Goal: Find specific page/section: Find specific page/section

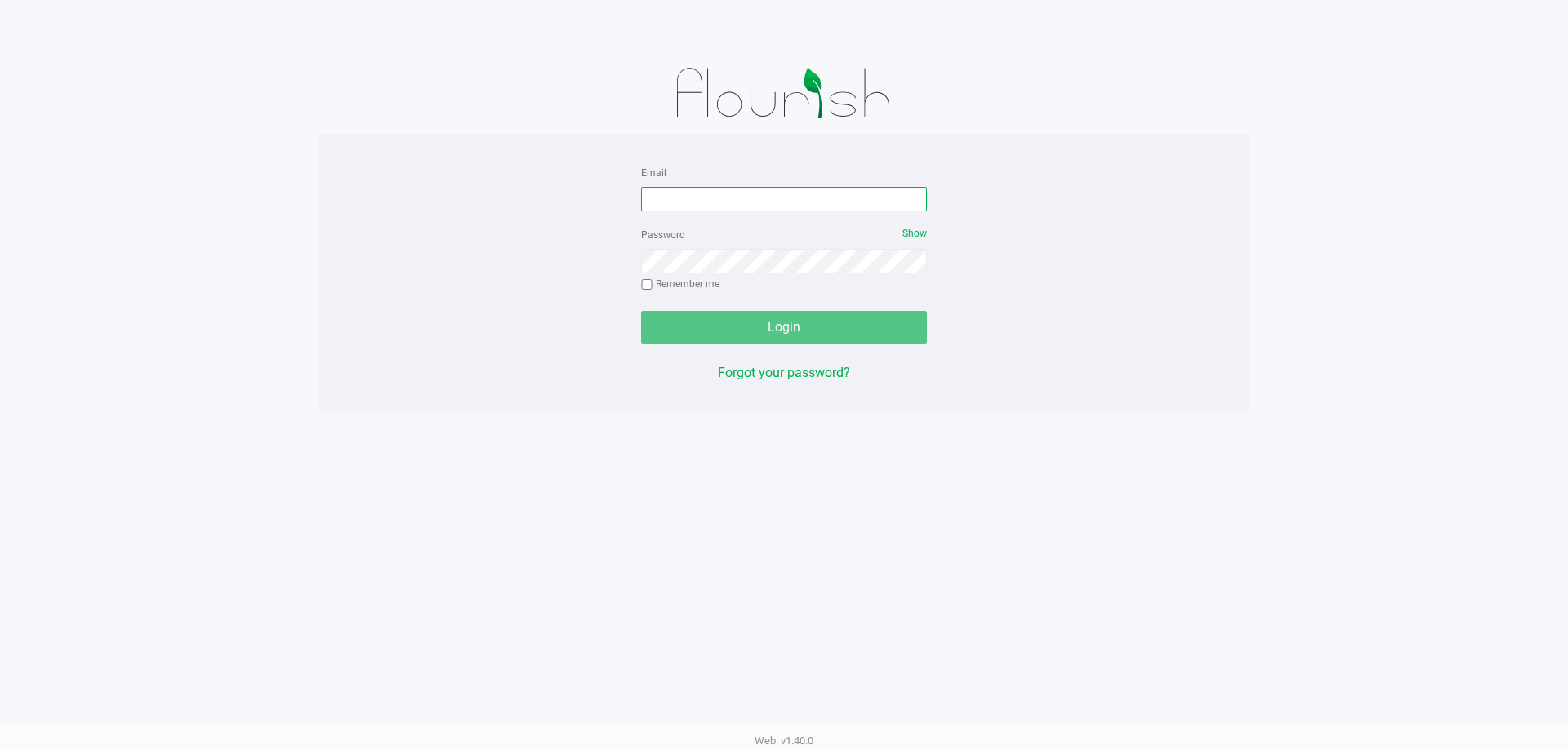
click at [828, 195] on input "Email" at bounding box center [784, 199] width 286 height 25
type input "[EMAIL_ADDRESS][DOMAIN_NAME]"
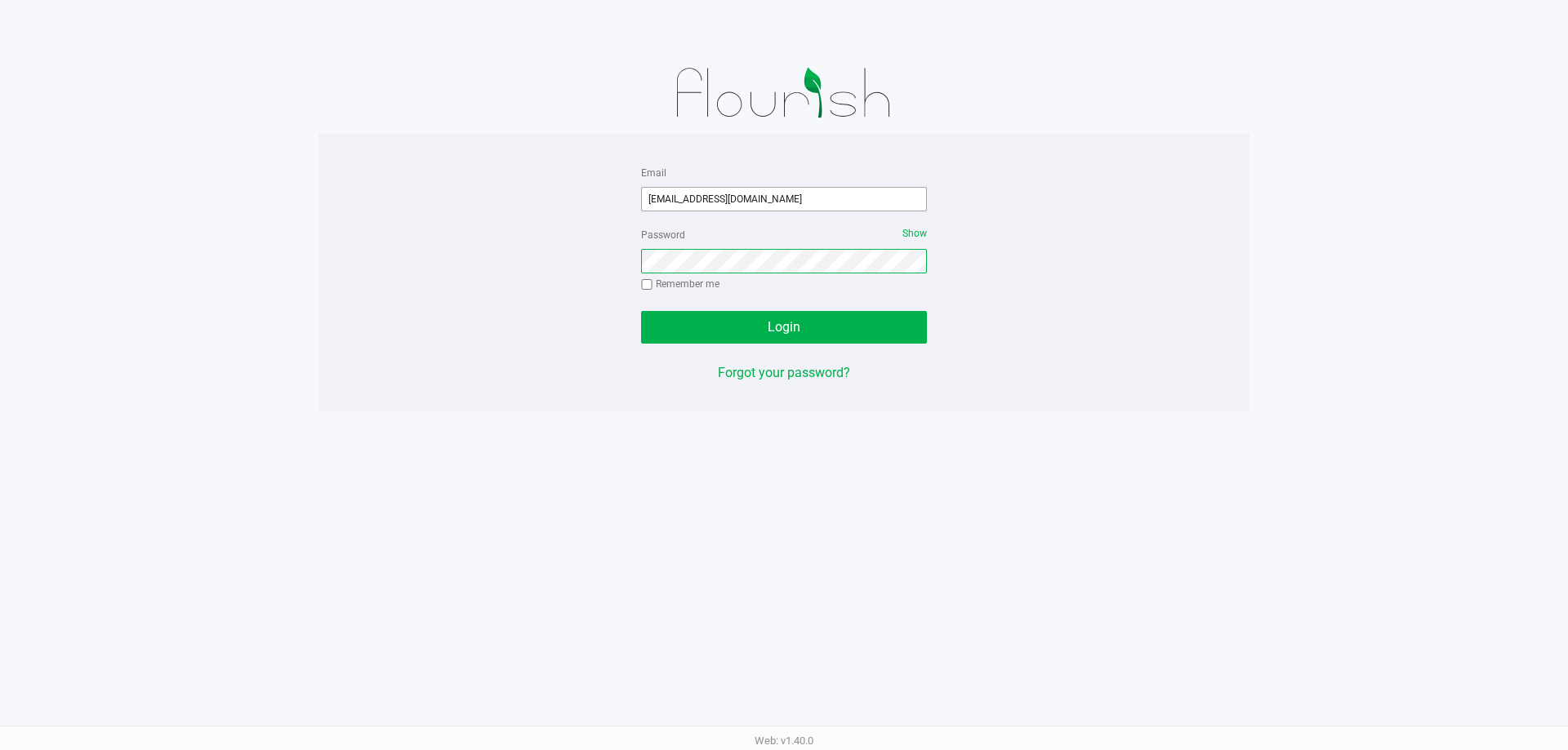
click at [641, 311] on button "Login" at bounding box center [784, 327] width 286 height 33
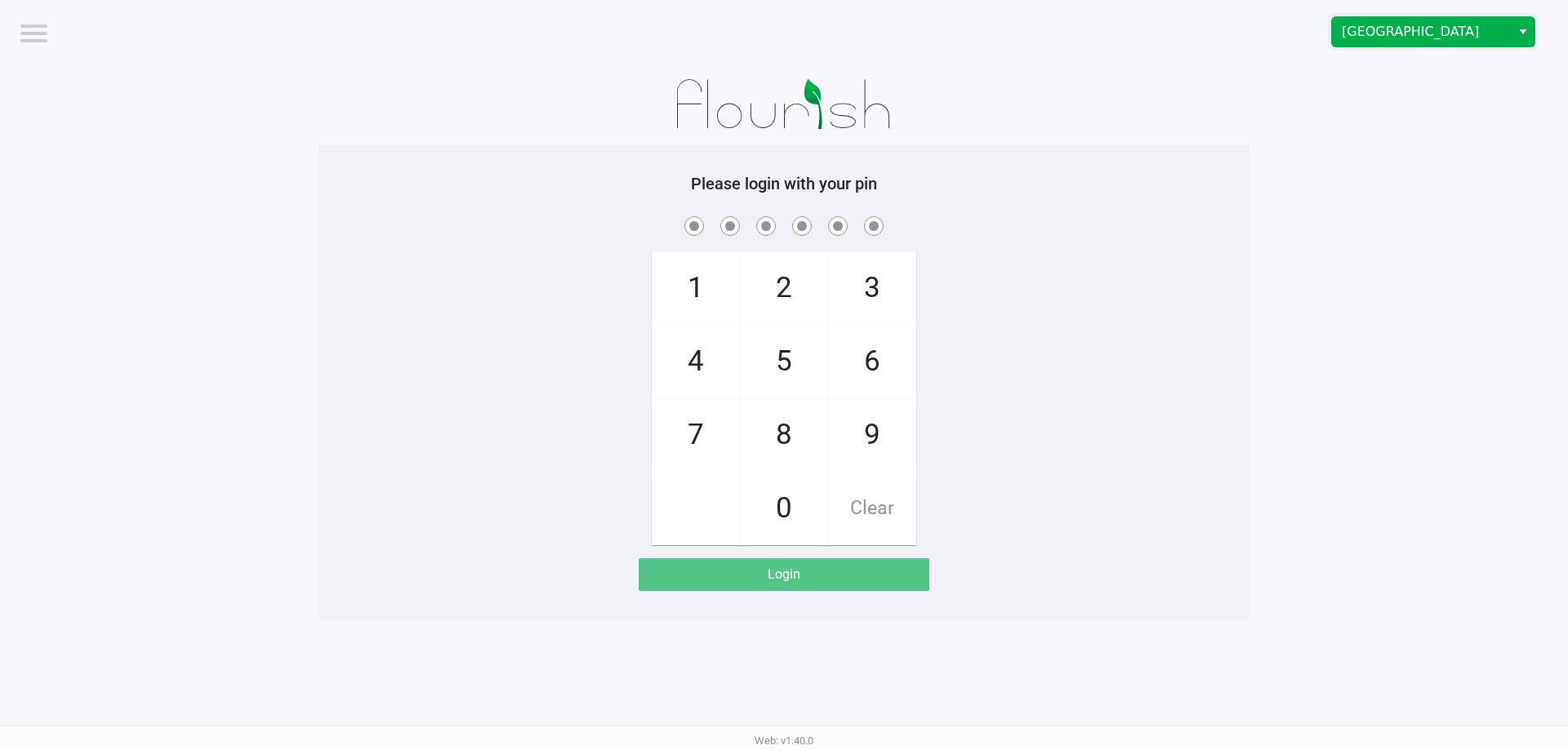
click at [1390, 37] on span "[GEOGRAPHIC_DATA]" at bounding box center [1421, 32] width 160 height 19
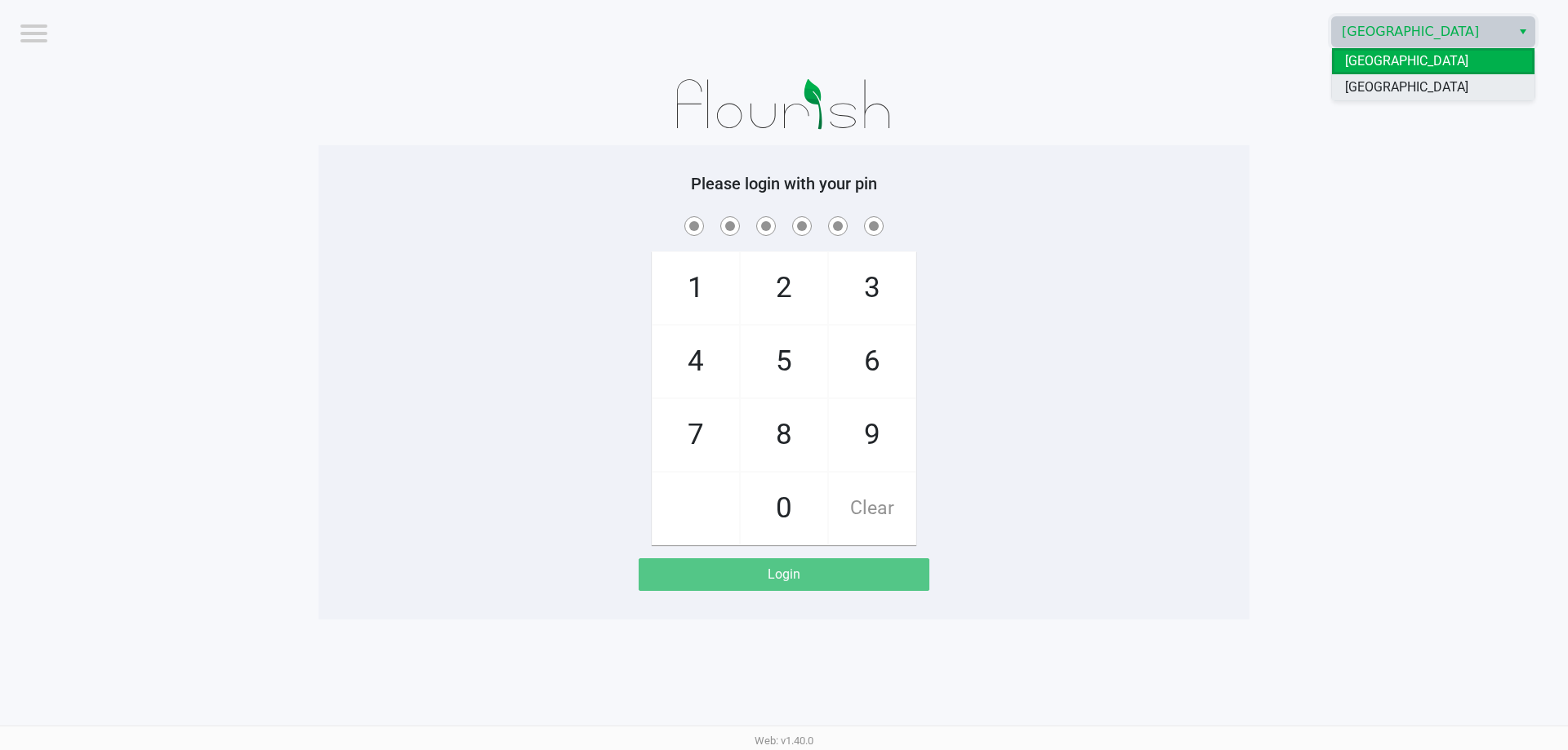
click at [1386, 82] on span "[GEOGRAPHIC_DATA]" at bounding box center [1407, 87] width 123 height 19
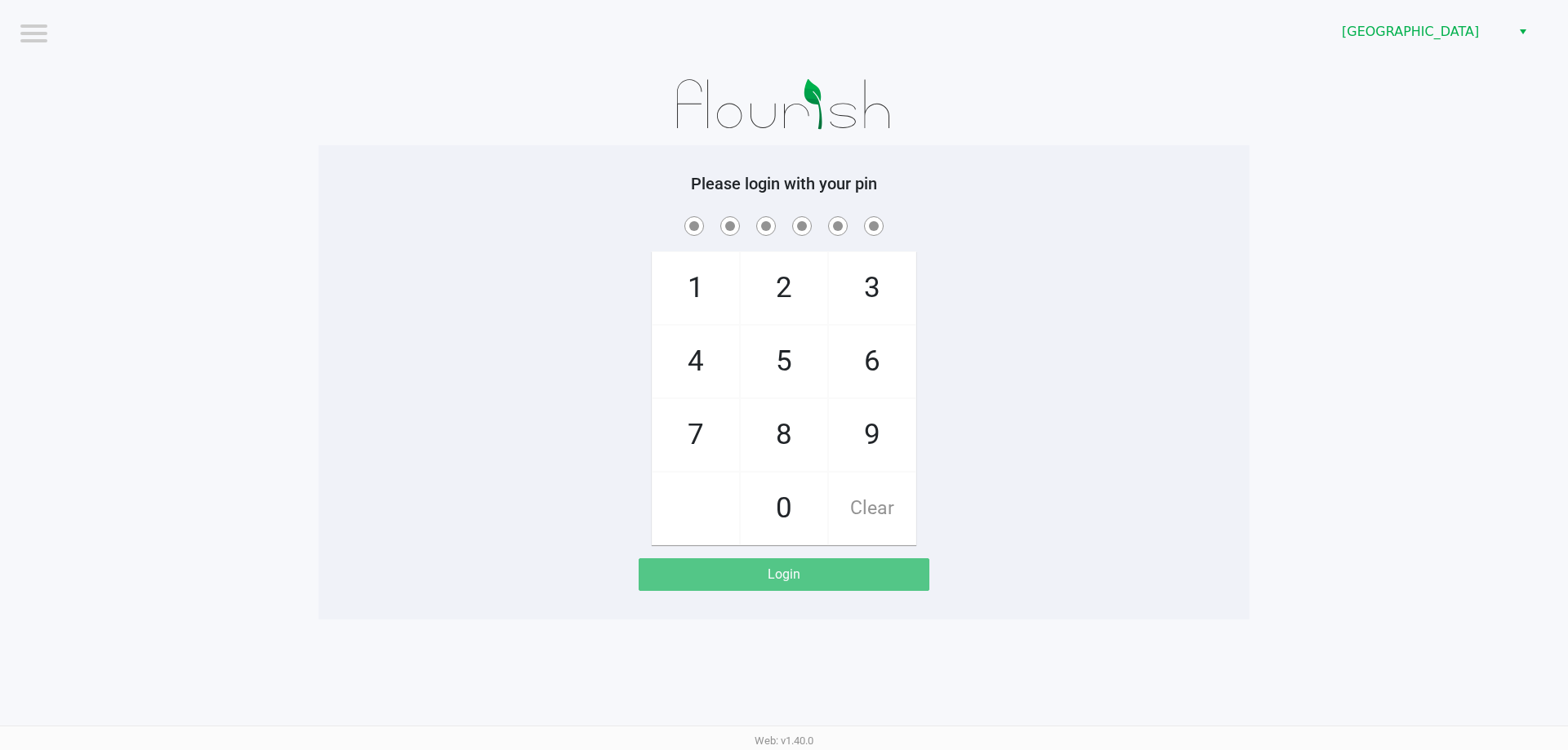
click at [1216, 82] on div at bounding box center [783, 104] width 930 height 82
click at [409, 327] on div "1 4 7 2 5 8 0 3 6 9 Clear" at bounding box center [783, 379] width 930 height 332
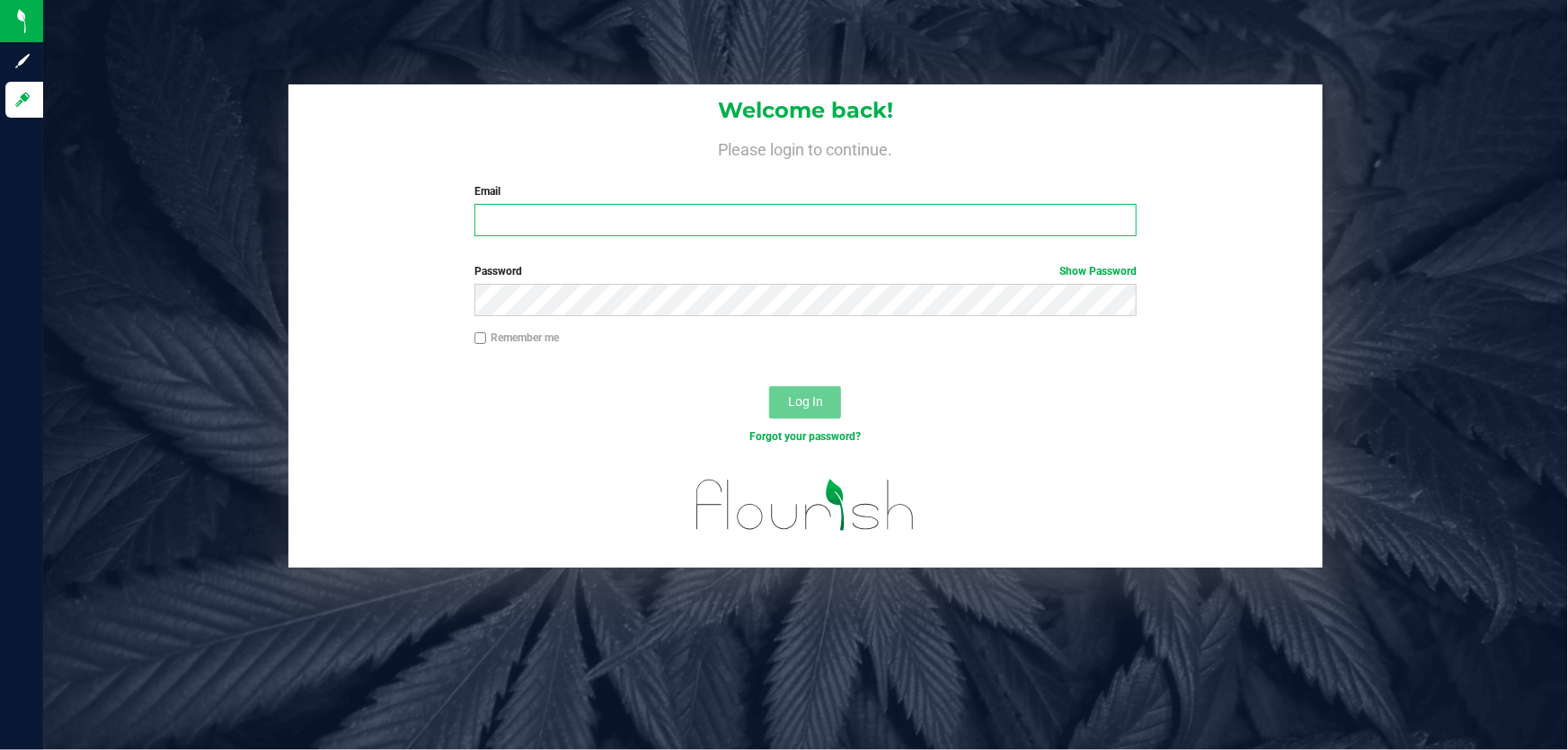
click at [572, 212] on input "Email" at bounding box center [805, 219] width 663 height 32
type input "cmunoz@liveparallel.com"
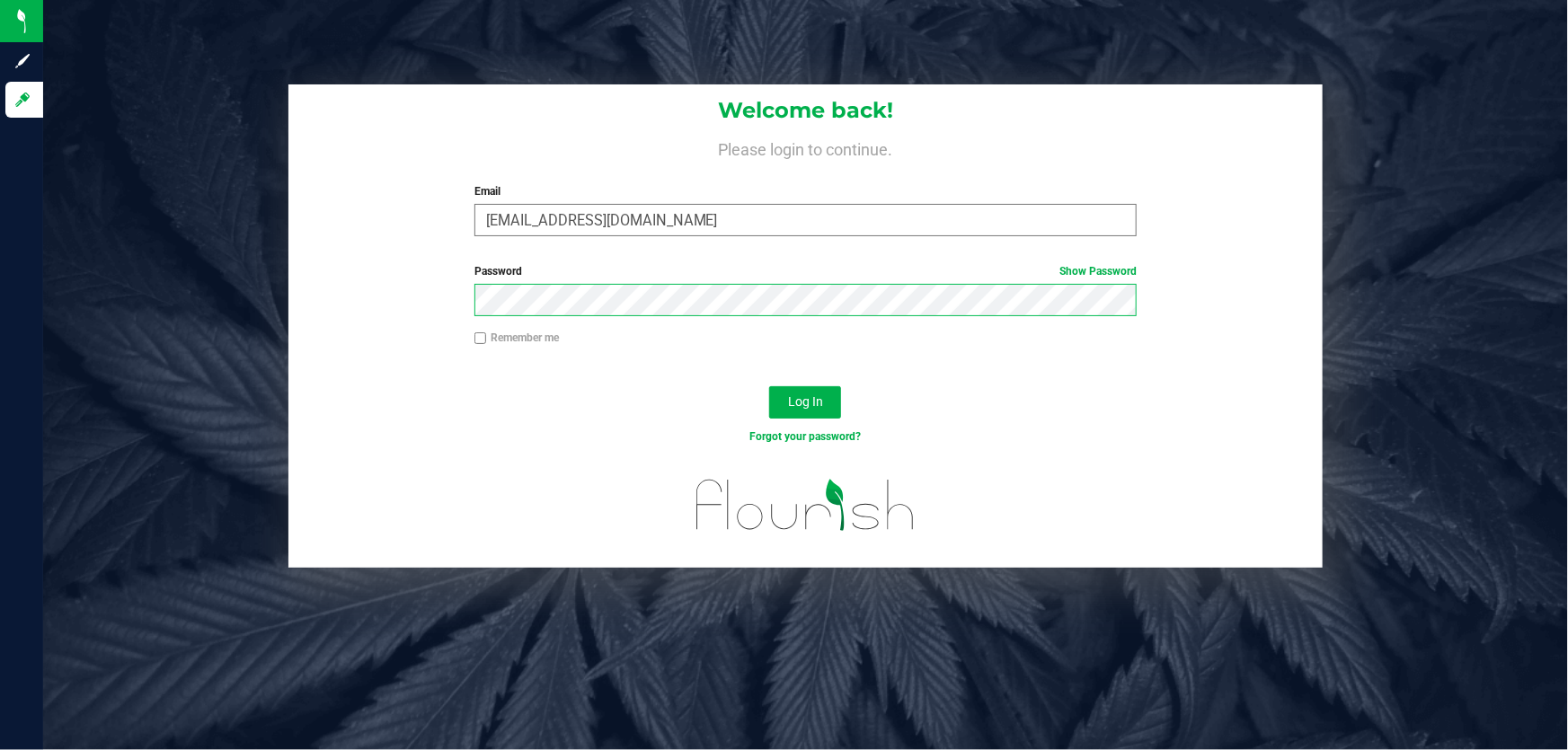
click at [768, 386] on button "Log In" at bounding box center [804, 402] width 72 height 32
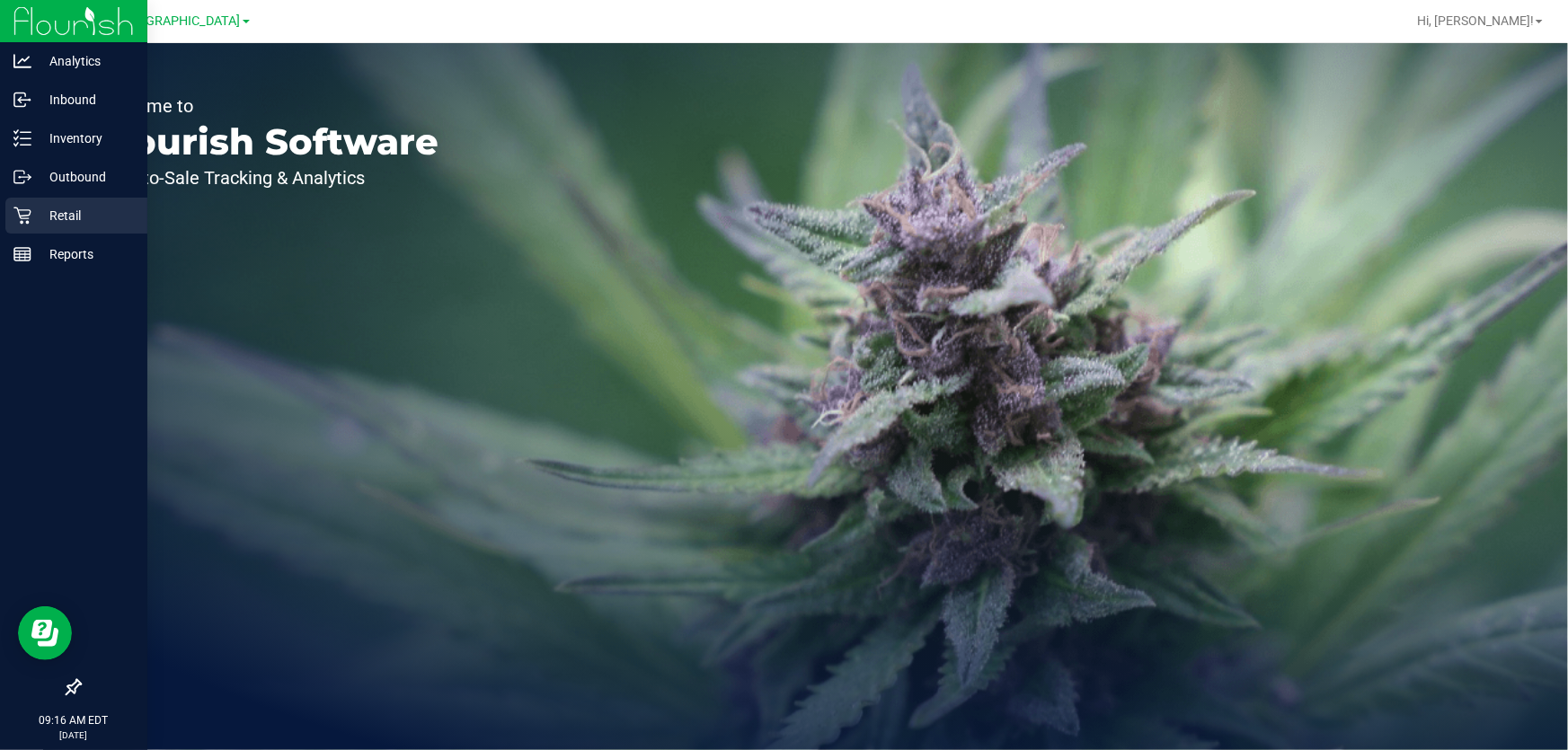
click at [54, 221] on p "Retail" at bounding box center [84, 215] width 108 height 21
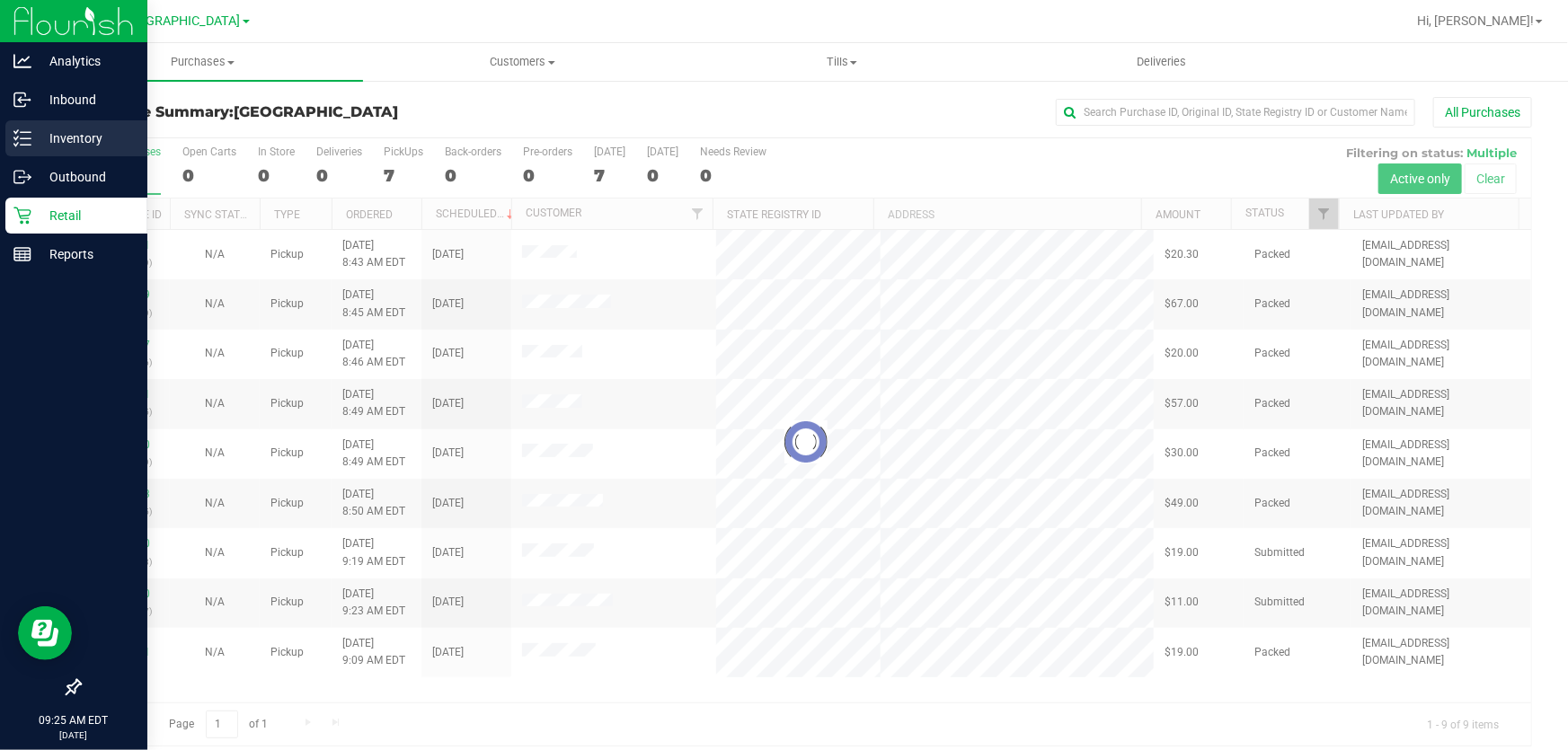
click at [53, 134] on p "Inventory" at bounding box center [84, 138] width 108 height 21
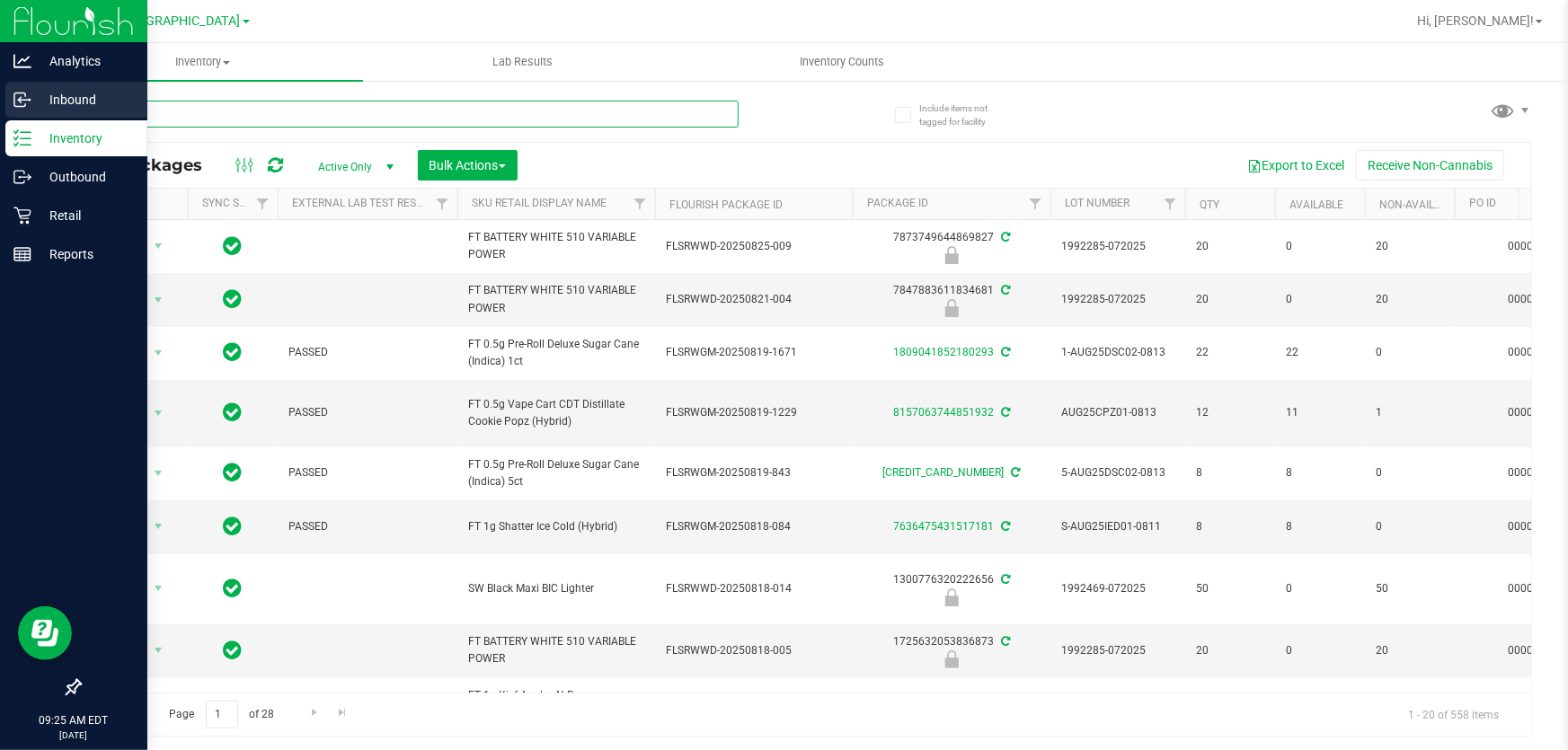
click at [200, 118] on input "text" at bounding box center [408, 114] width 660 height 27
paste input "W-JUL25ARZ03-0723"
type input "W-JUL25ARZ03-0723"
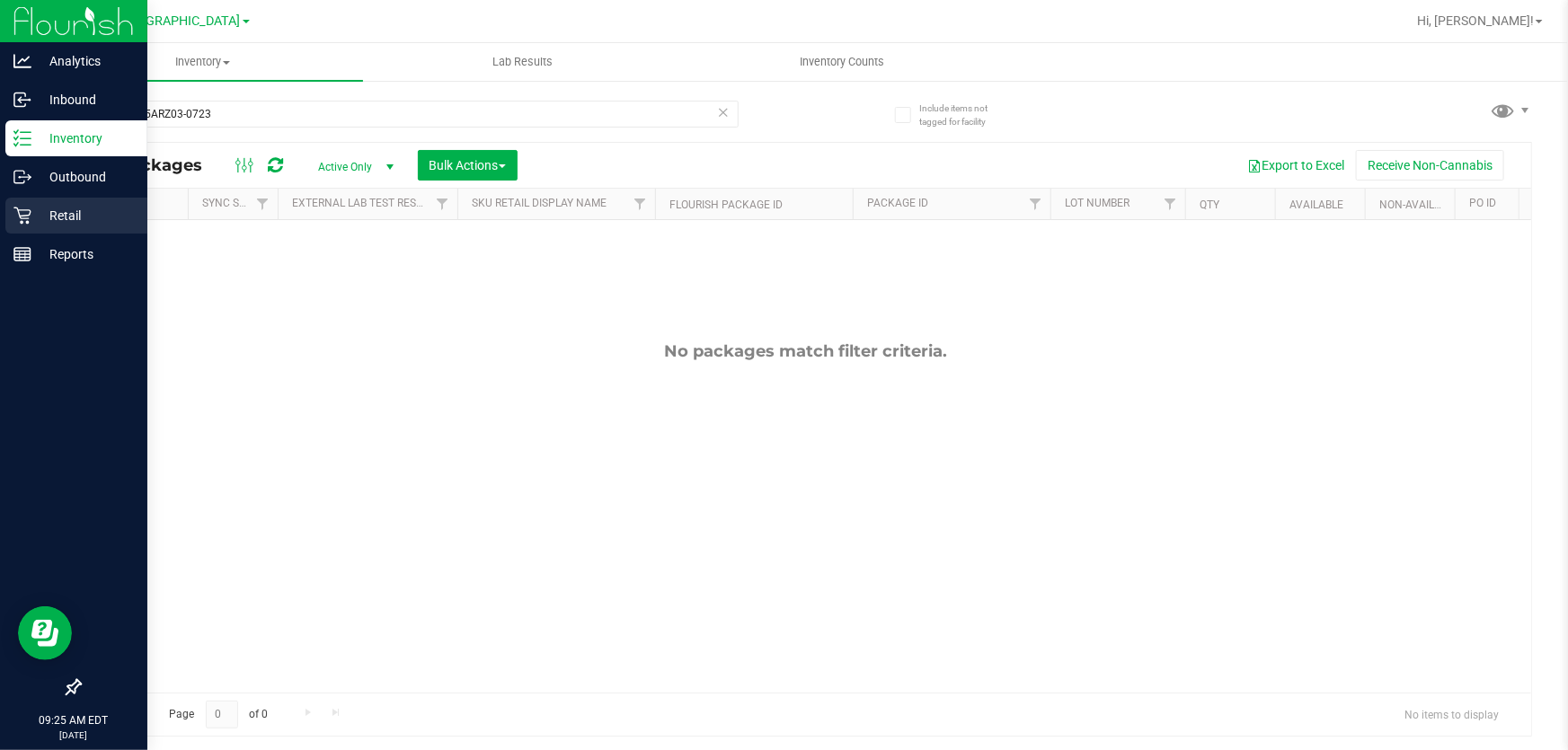
click at [45, 198] on div "Retail" at bounding box center [77, 215] width 142 height 36
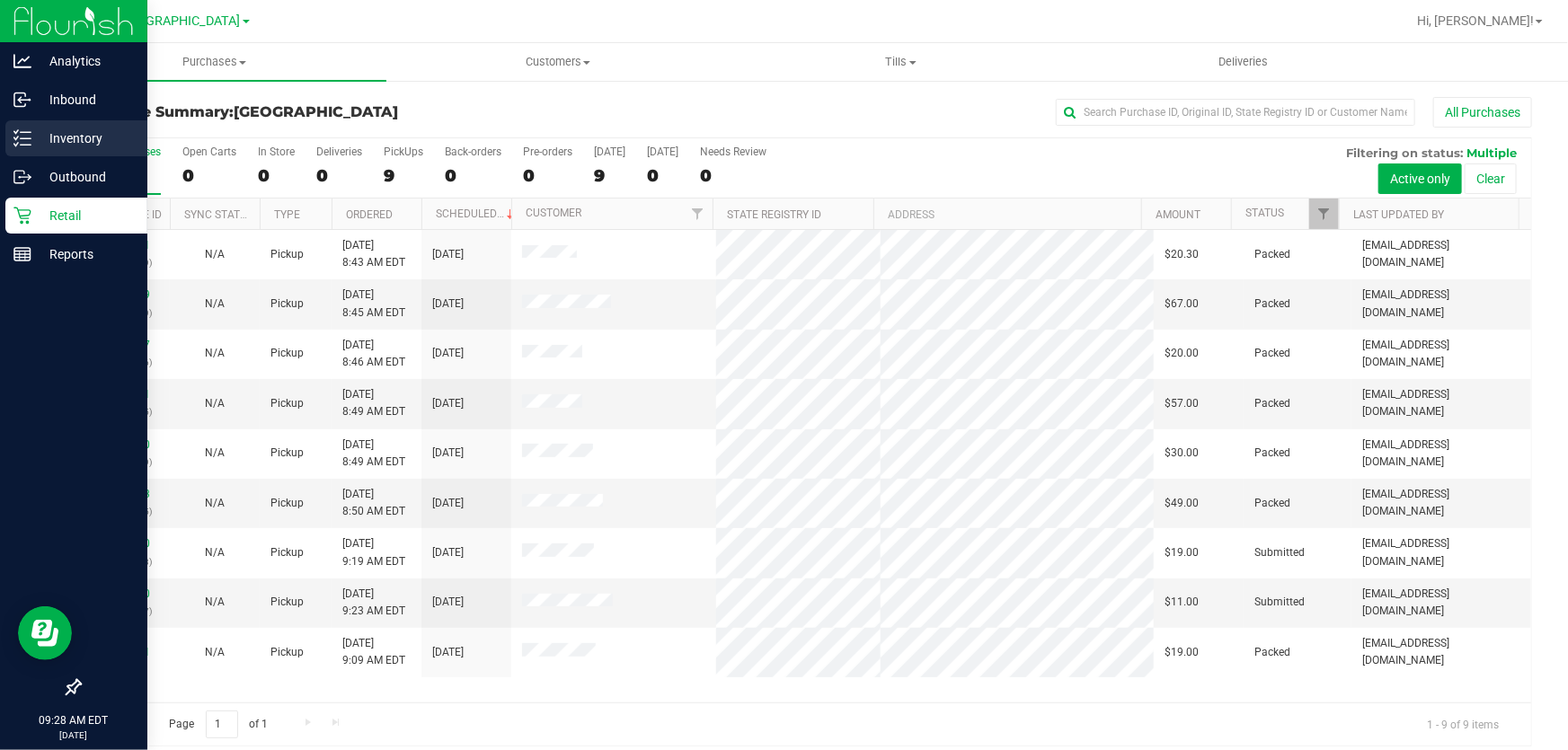
click at [65, 132] on p "Inventory" at bounding box center [84, 138] width 108 height 21
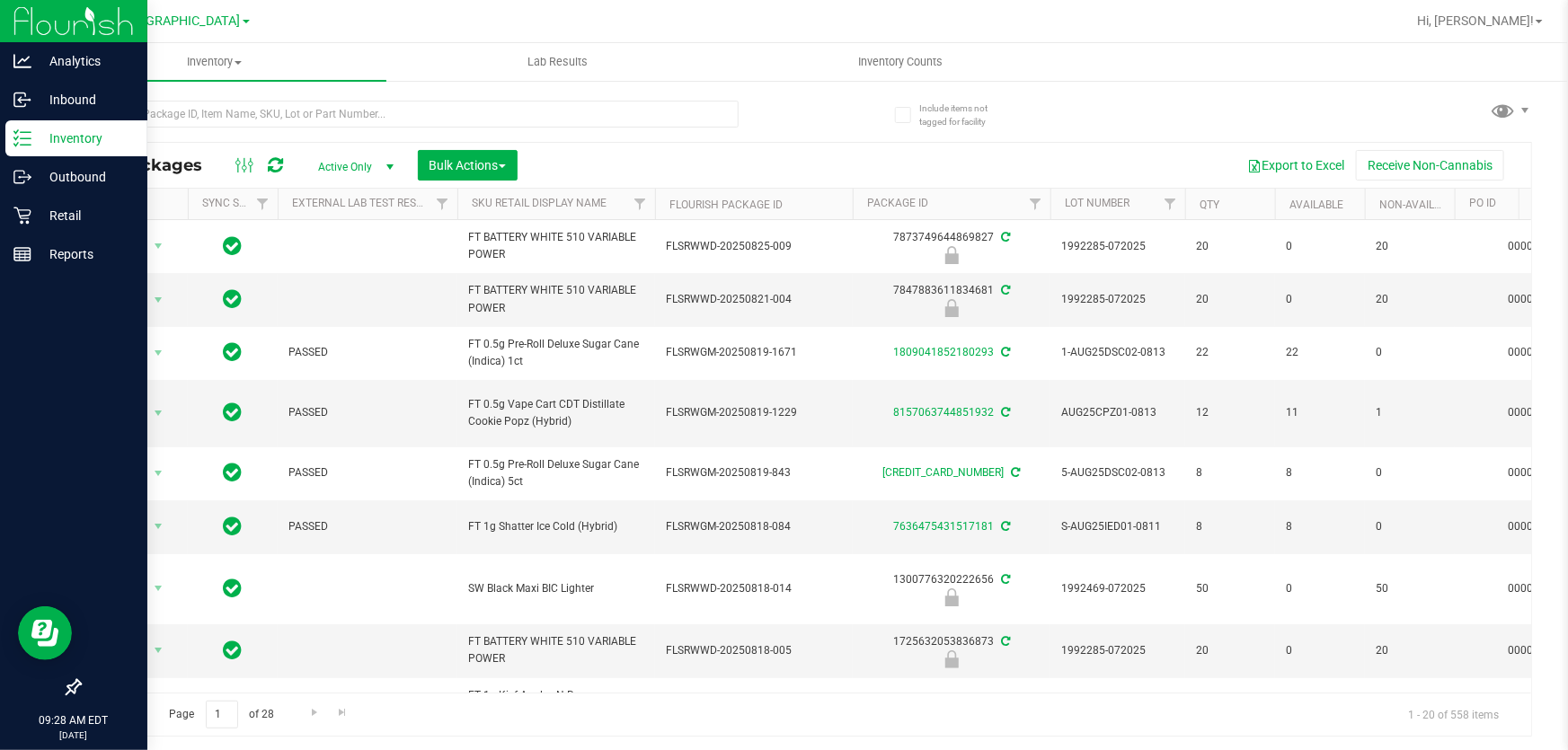
click at [721, 10] on div at bounding box center [863, 21] width 1084 height 35
click at [81, 203] on div "Retail" at bounding box center [77, 215] width 142 height 36
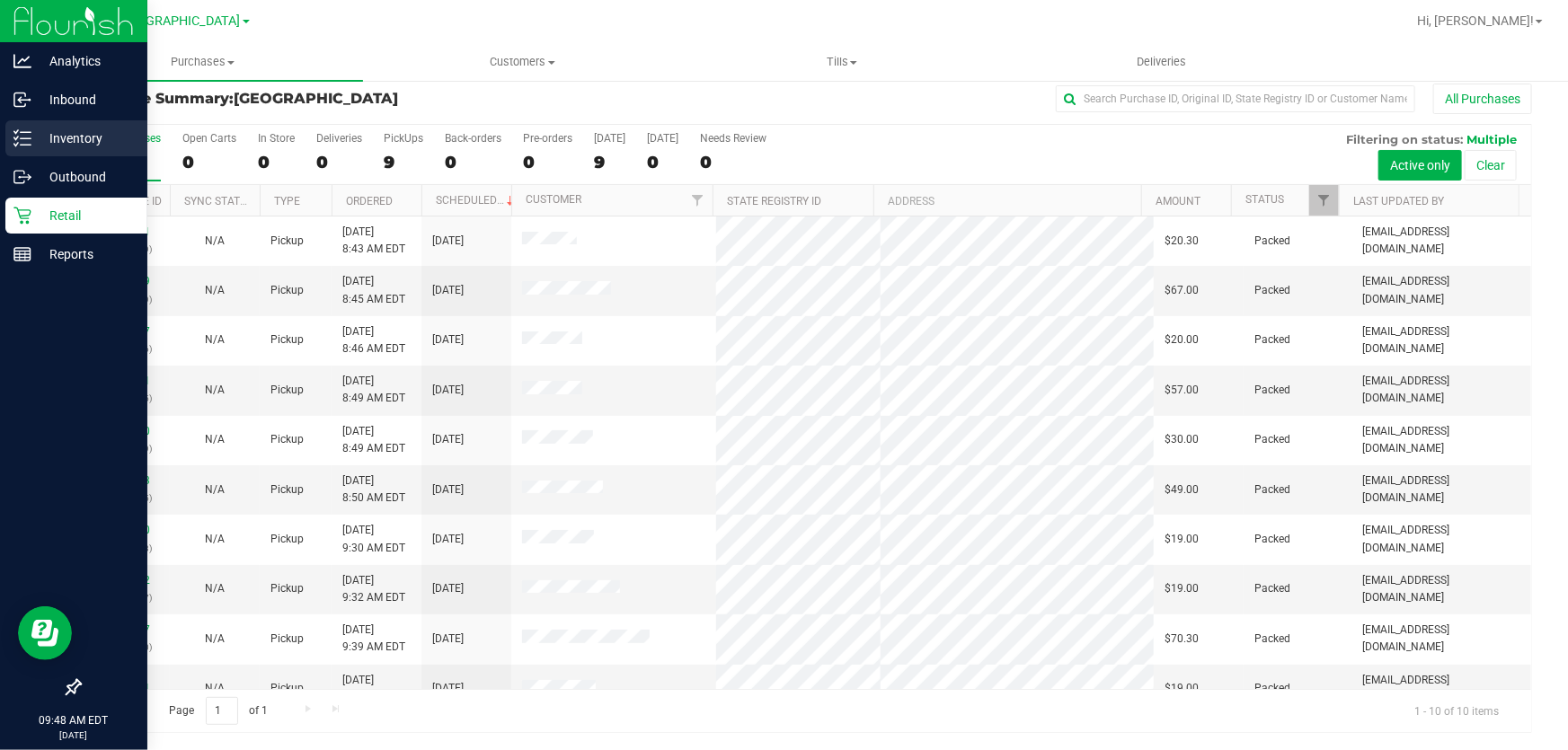
click at [79, 139] on p "Inventory" at bounding box center [84, 138] width 108 height 21
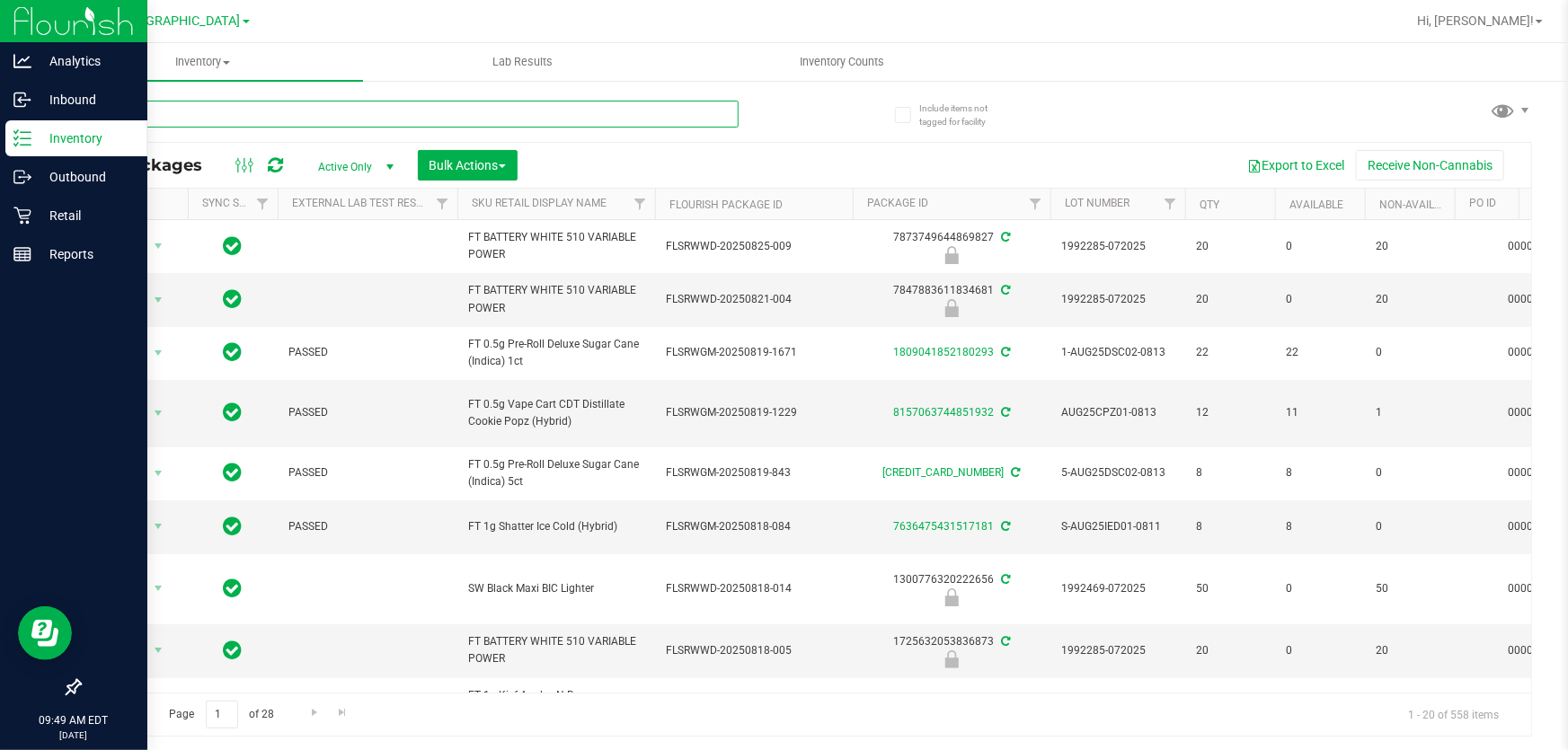
click at [315, 107] on input "text" at bounding box center [408, 114] width 660 height 27
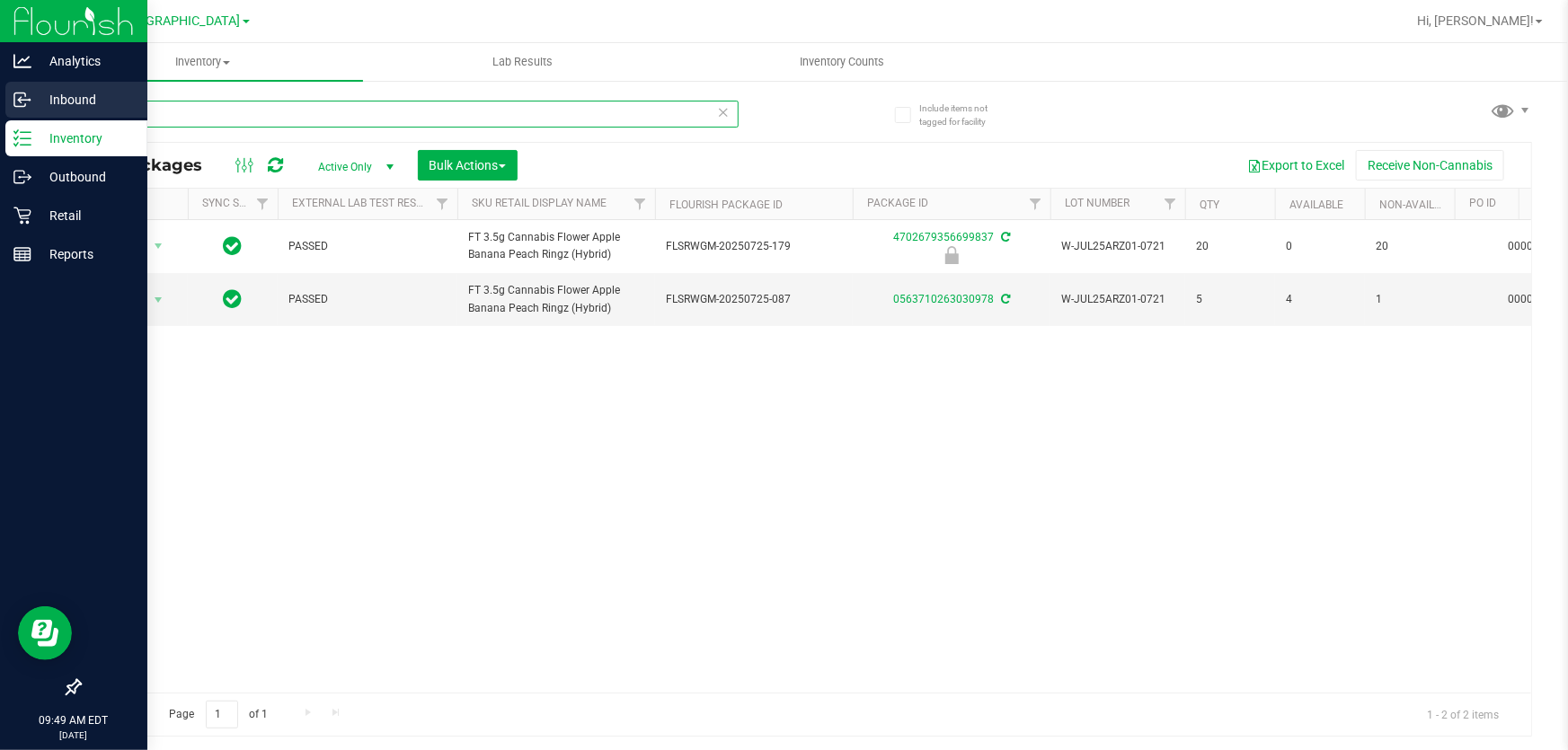
drag, startPoint x: 172, startPoint y: 117, endPoint x: 0, endPoint y: 115, distance: 172.0
click at [0, 115] on div "Analytics Inbound Inventory Outbound Retail Reports 09:49 AM EDT 08/27/2025 08/…" at bounding box center [784, 375] width 1568 height 750
paste input "W-JUL25ARZ01-0721"
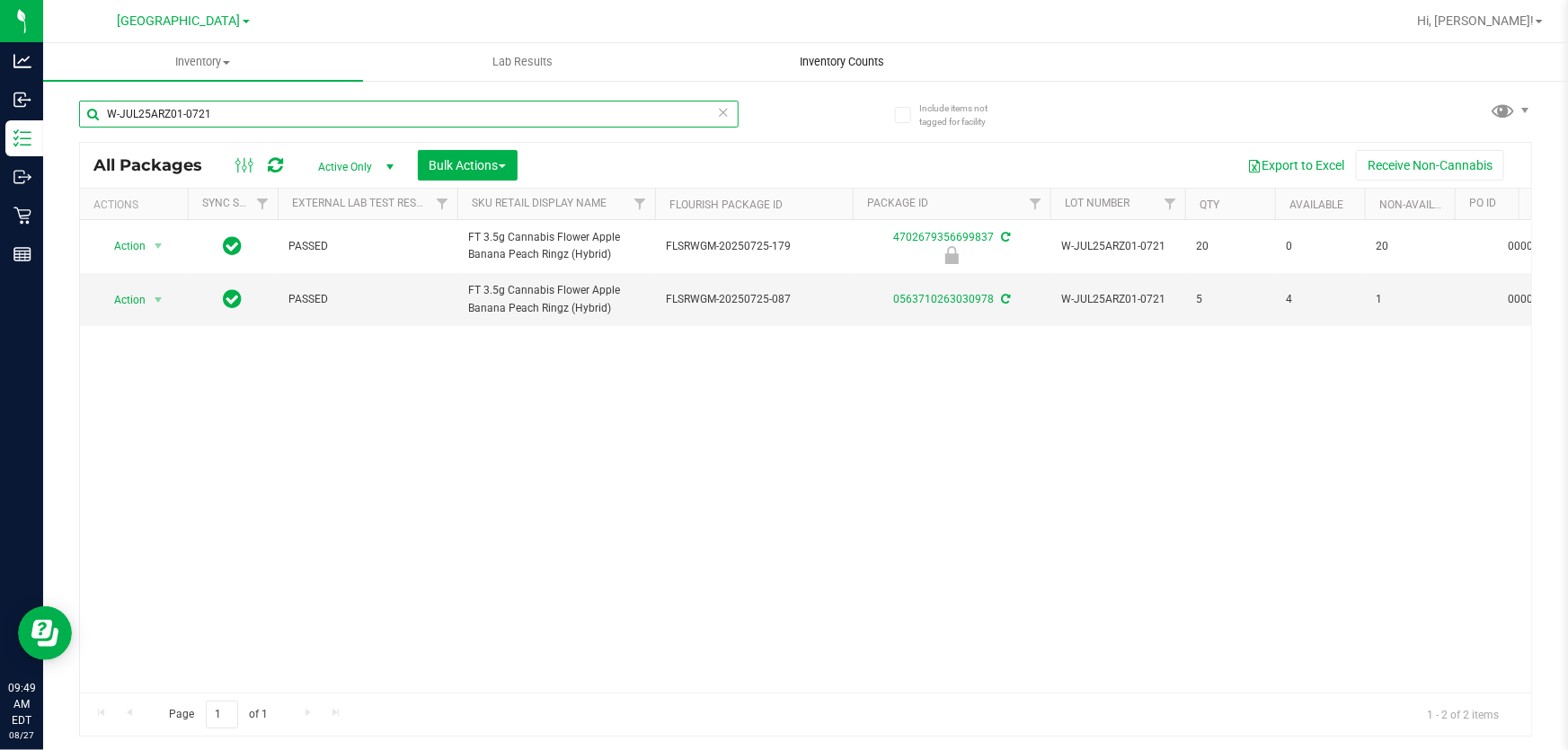
type input "W-JUL25ARZ01-0721"
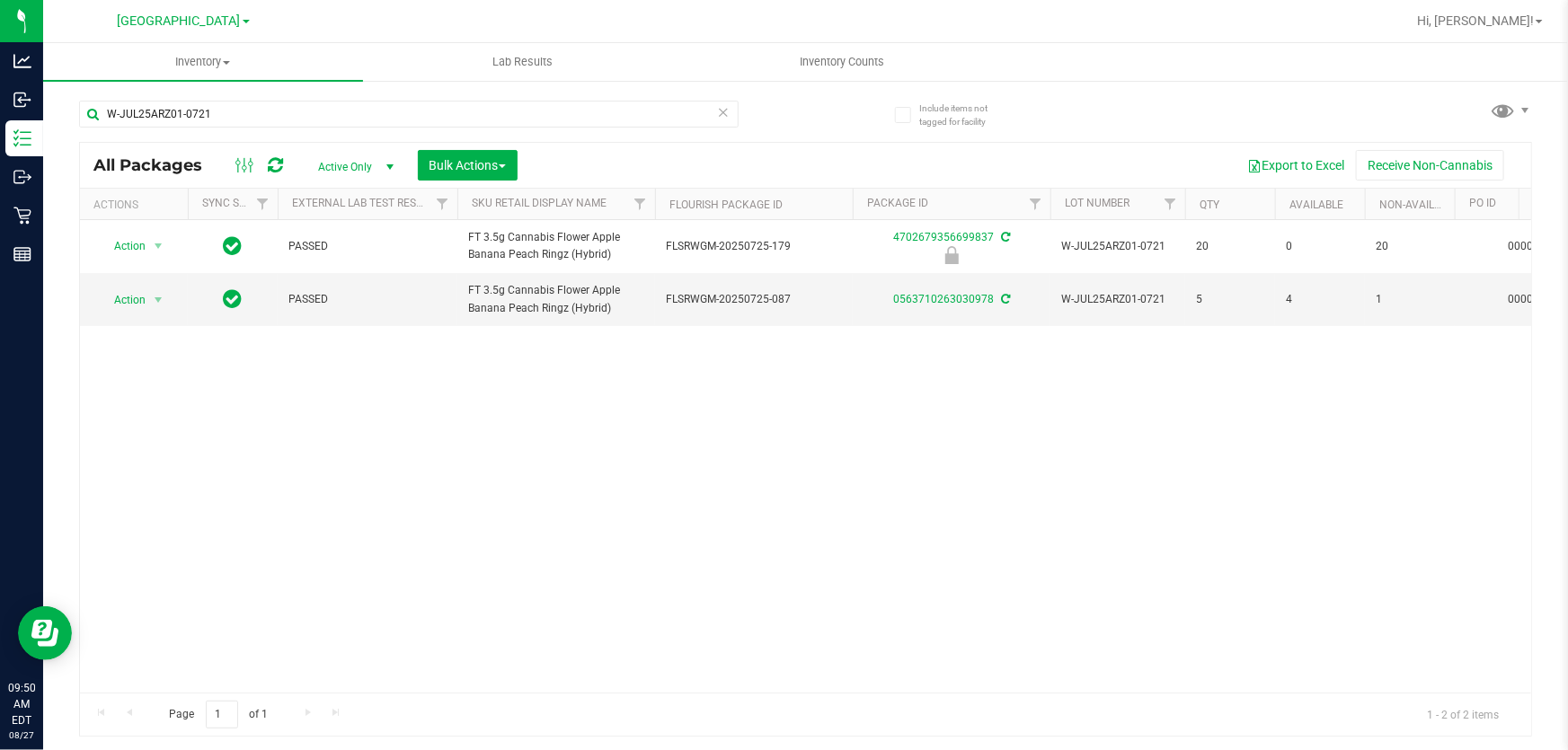
click at [261, 593] on div "Action Action Edit attributes Global inventory Locate package Package audit log…" at bounding box center [804, 456] width 1451 height 473
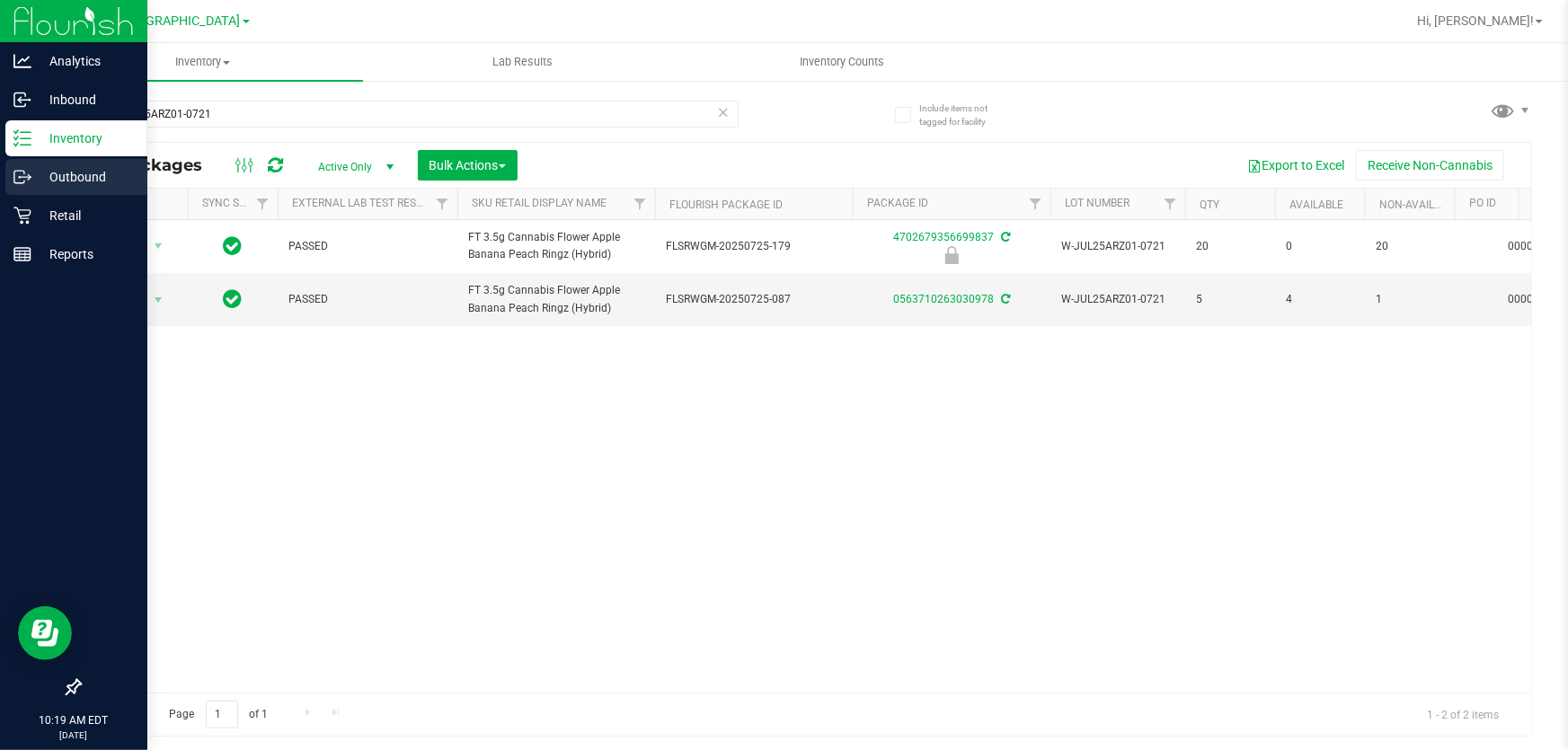
click at [71, 188] on div "Outbound" at bounding box center [77, 177] width 142 height 36
click at [65, 205] on p "Retail" at bounding box center [84, 215] width 108 height 21
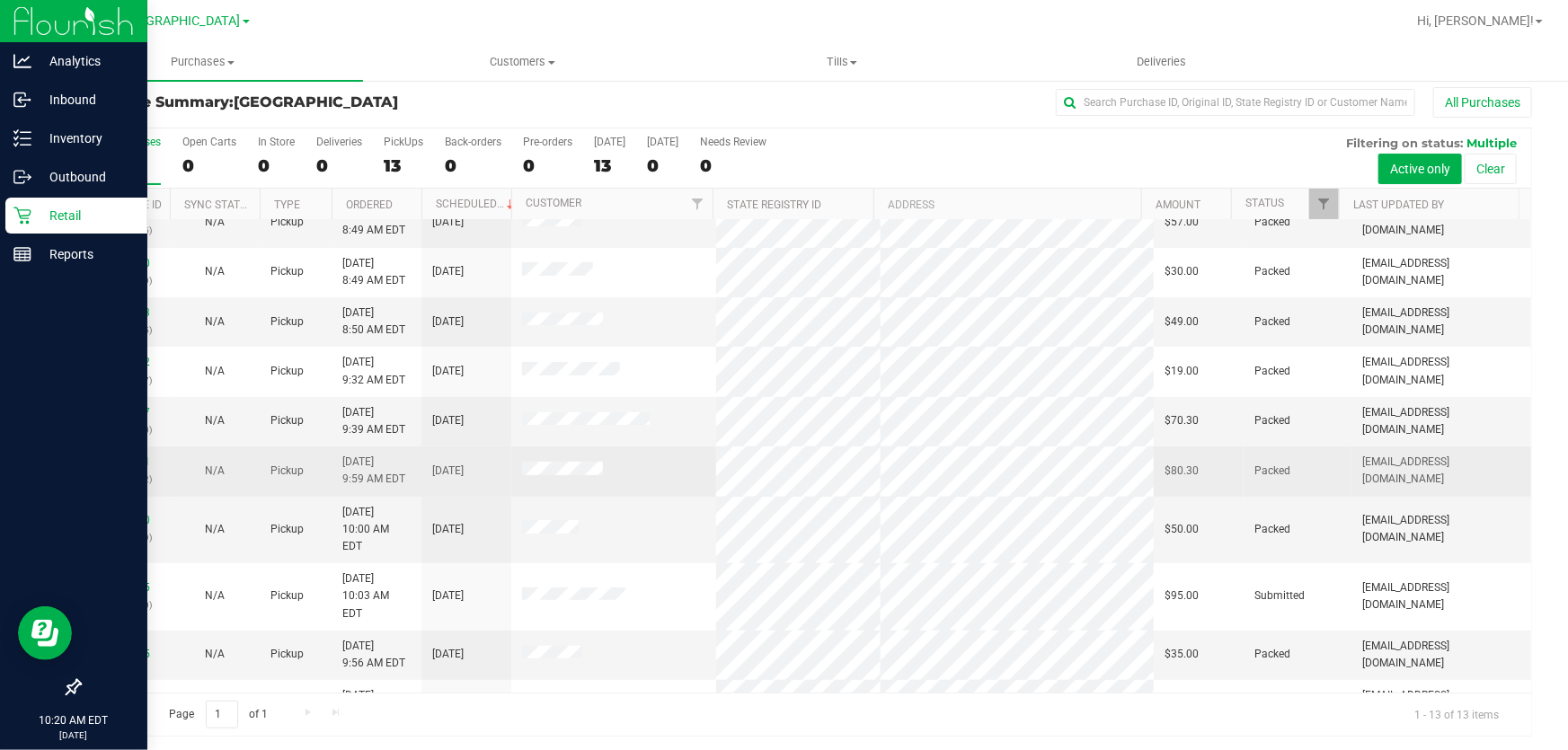
scroll to position [14, 0]
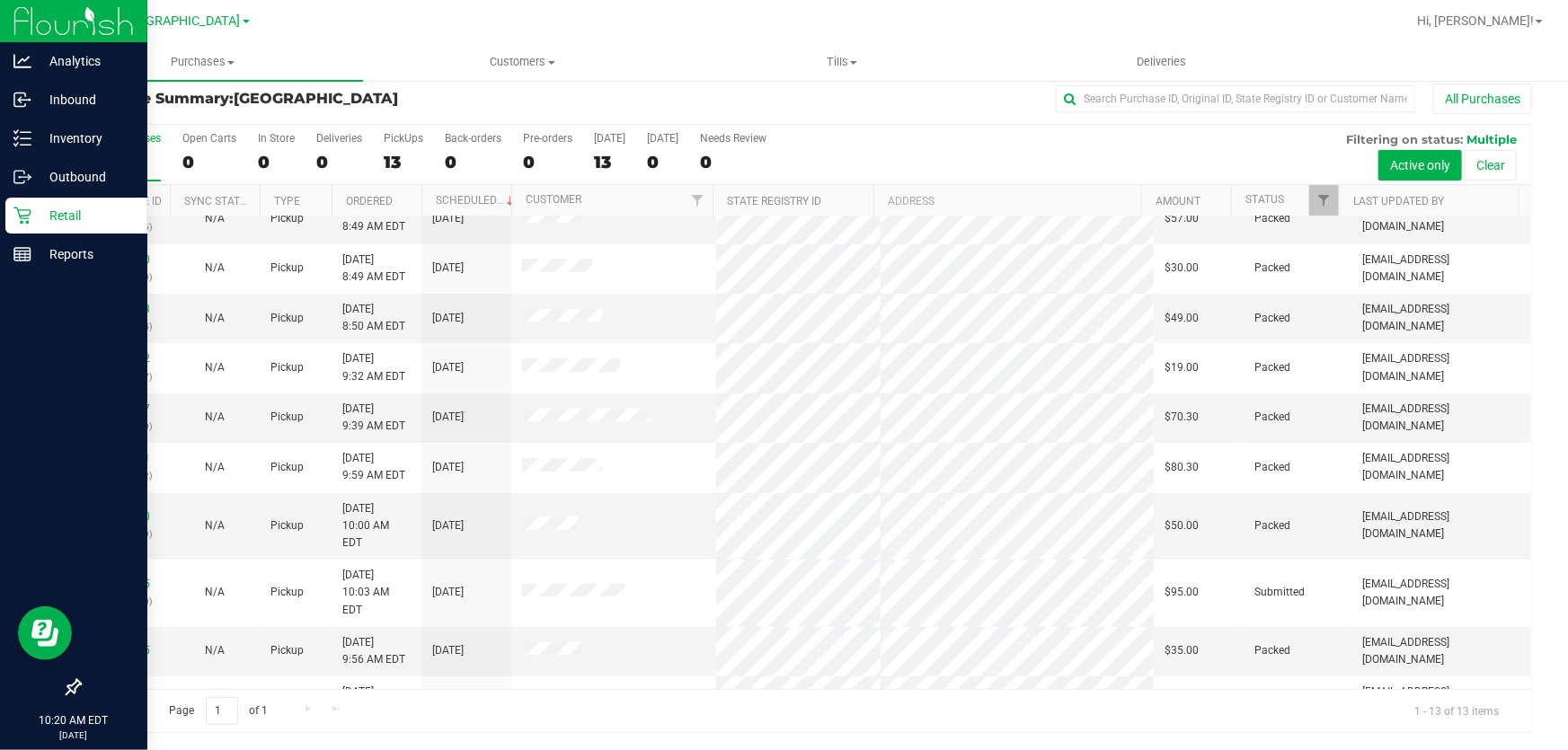
click at [31, 222] on p "Retail" at bounding box center [84, 215] width 108 height 21
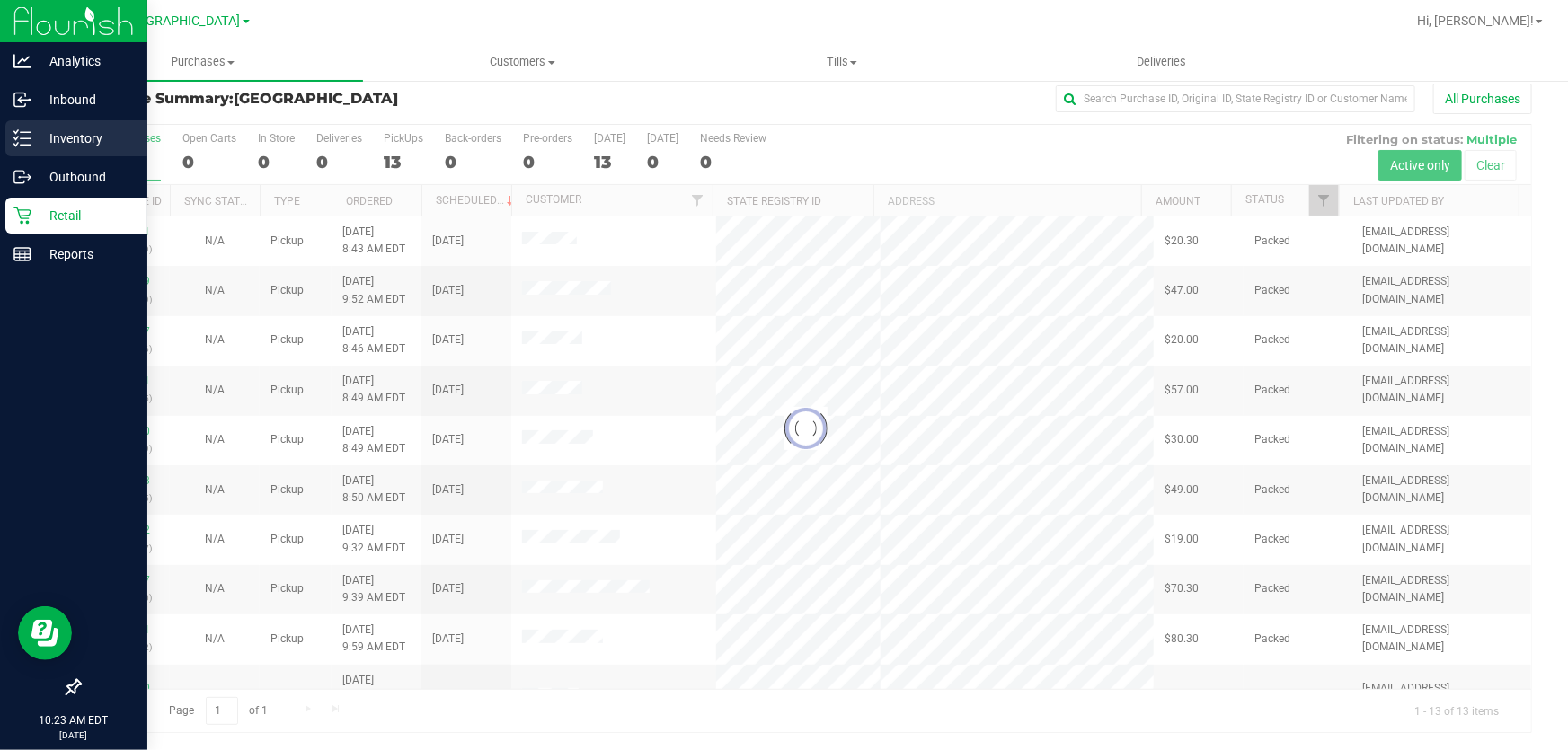
click at [81, 139] on p "Inventory" at bounding box center [84, 138] width 108 height 21
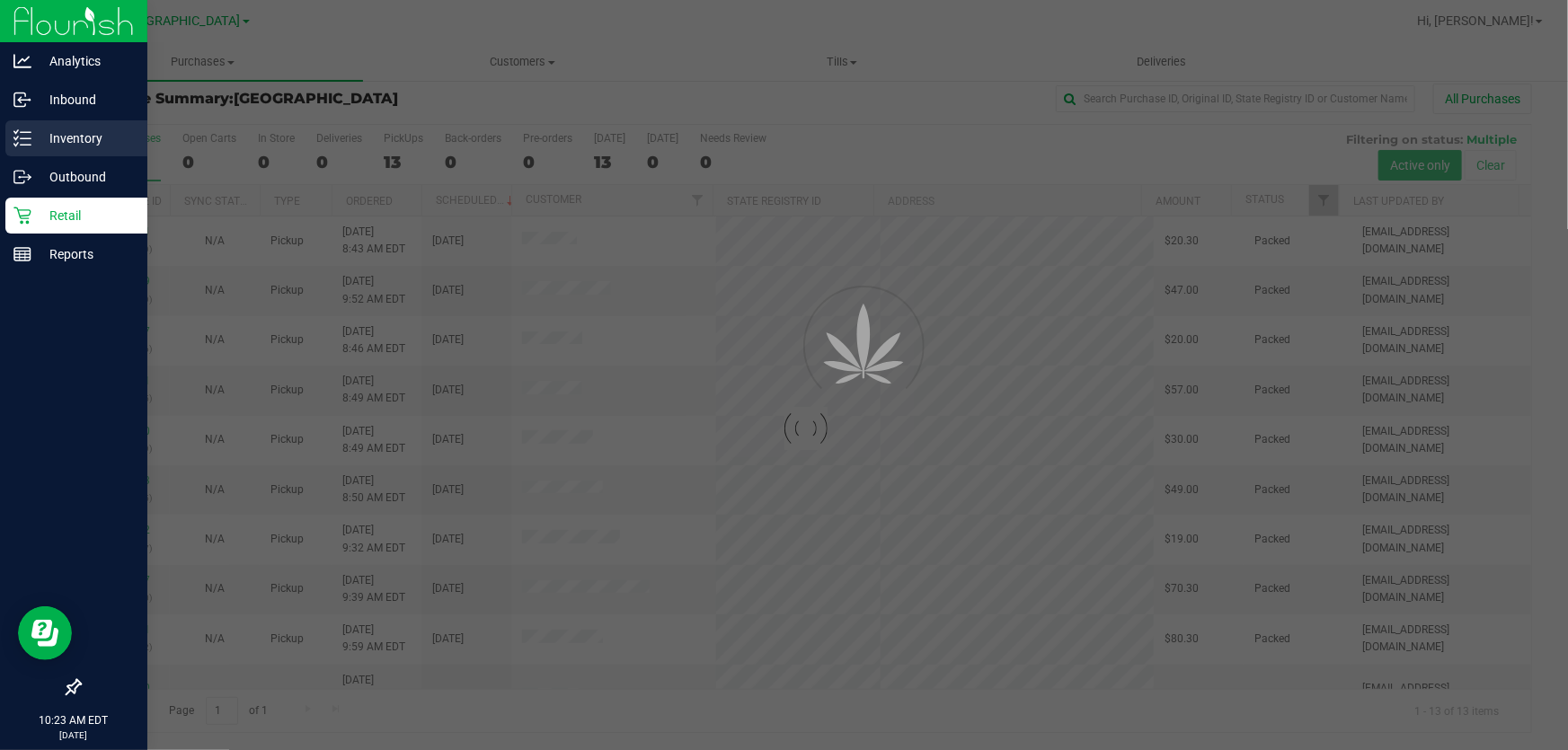
click at [81, 139] on p "Inventory" at bounding box center [84, 138] width 108 height 21
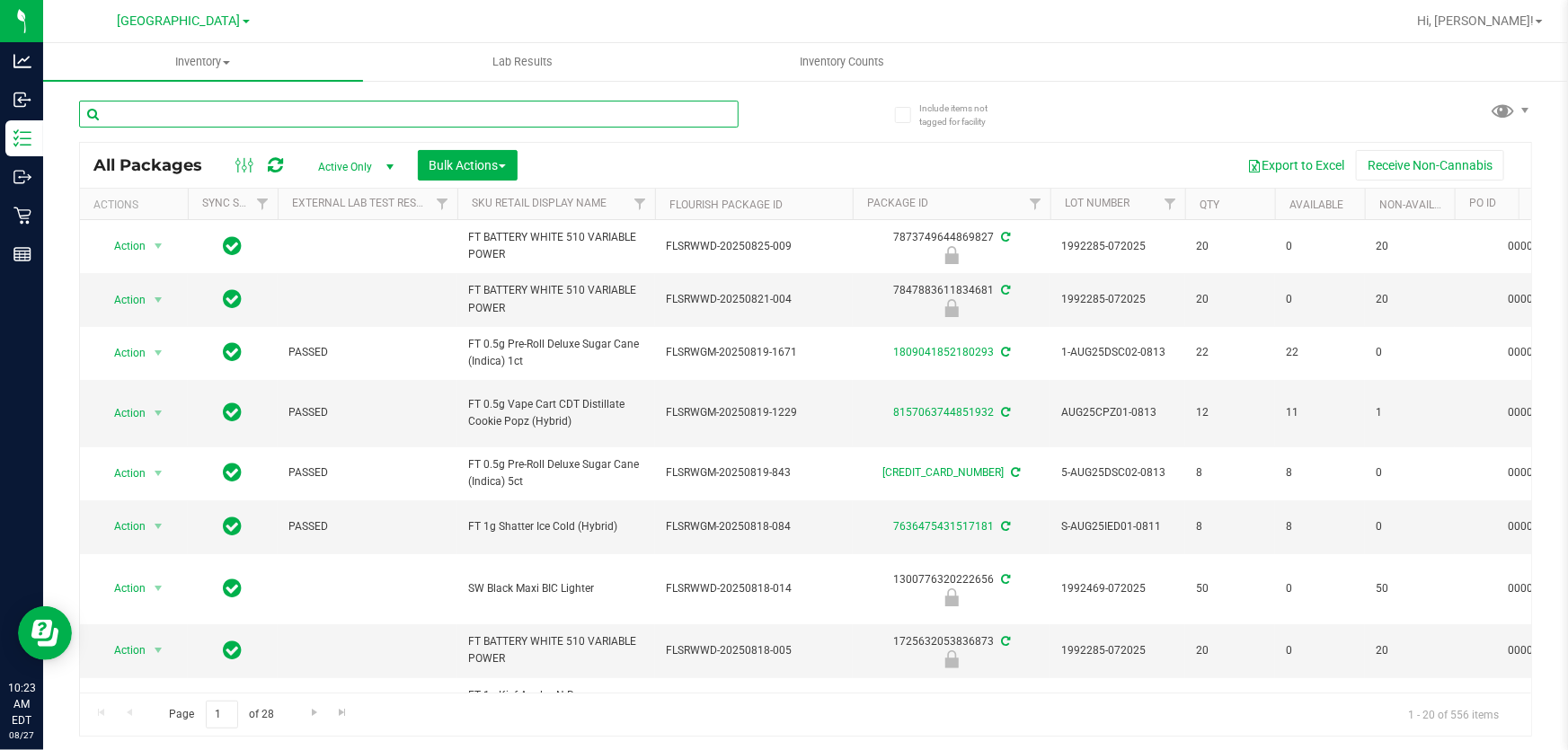
click at [234, 116] on input "text" at bounding box center [408, 114] width 660 height 27
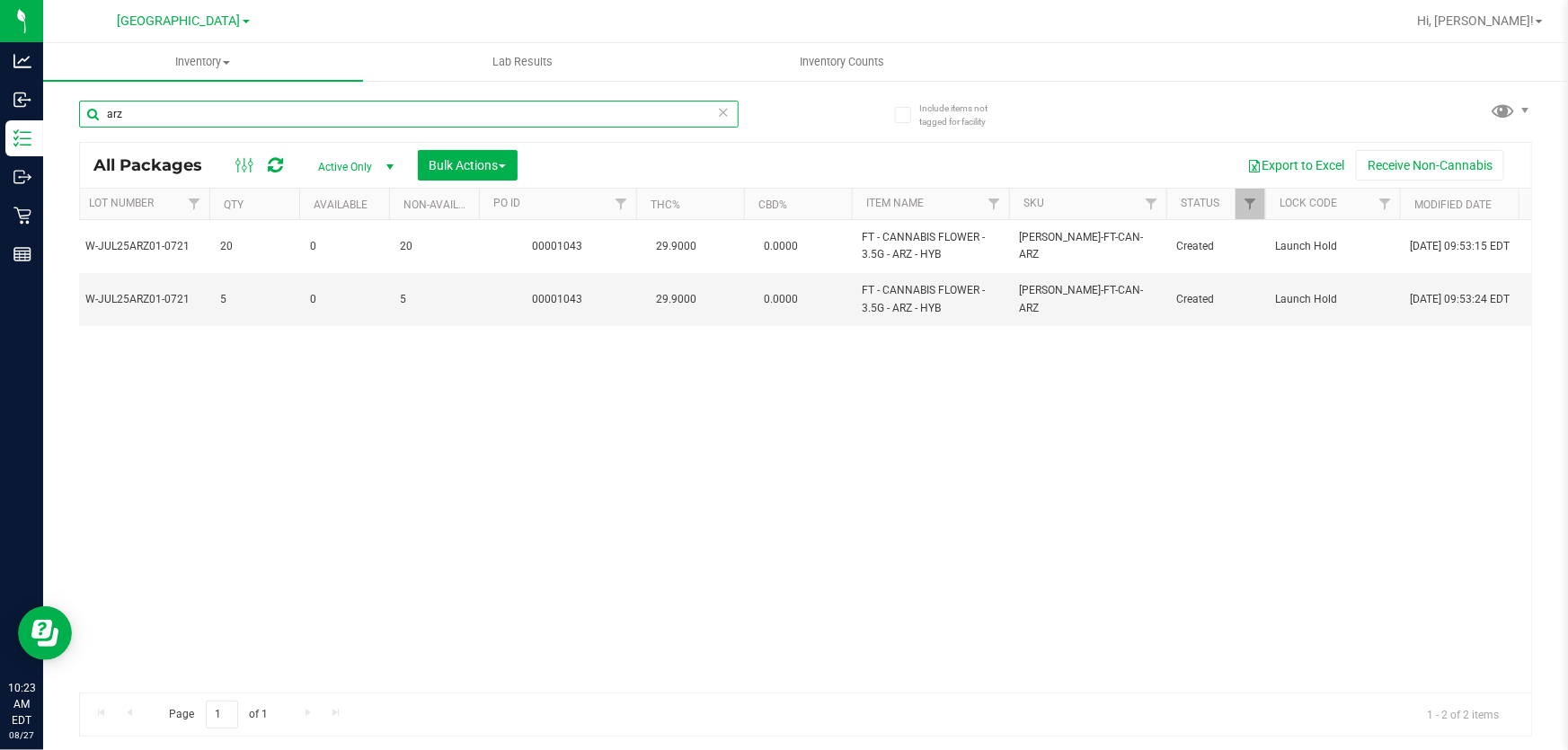
scroll to position [0, 987]
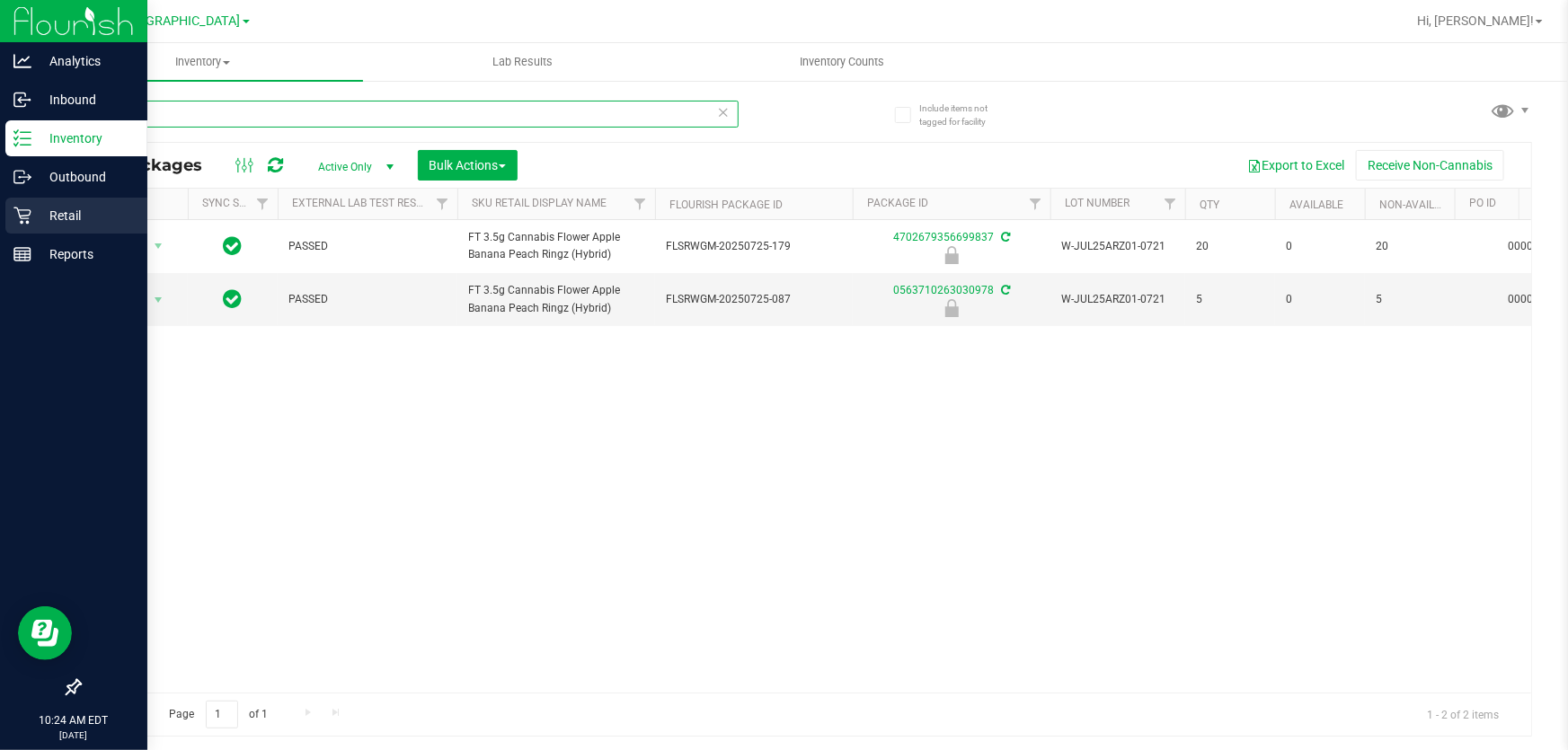
type input "arz"
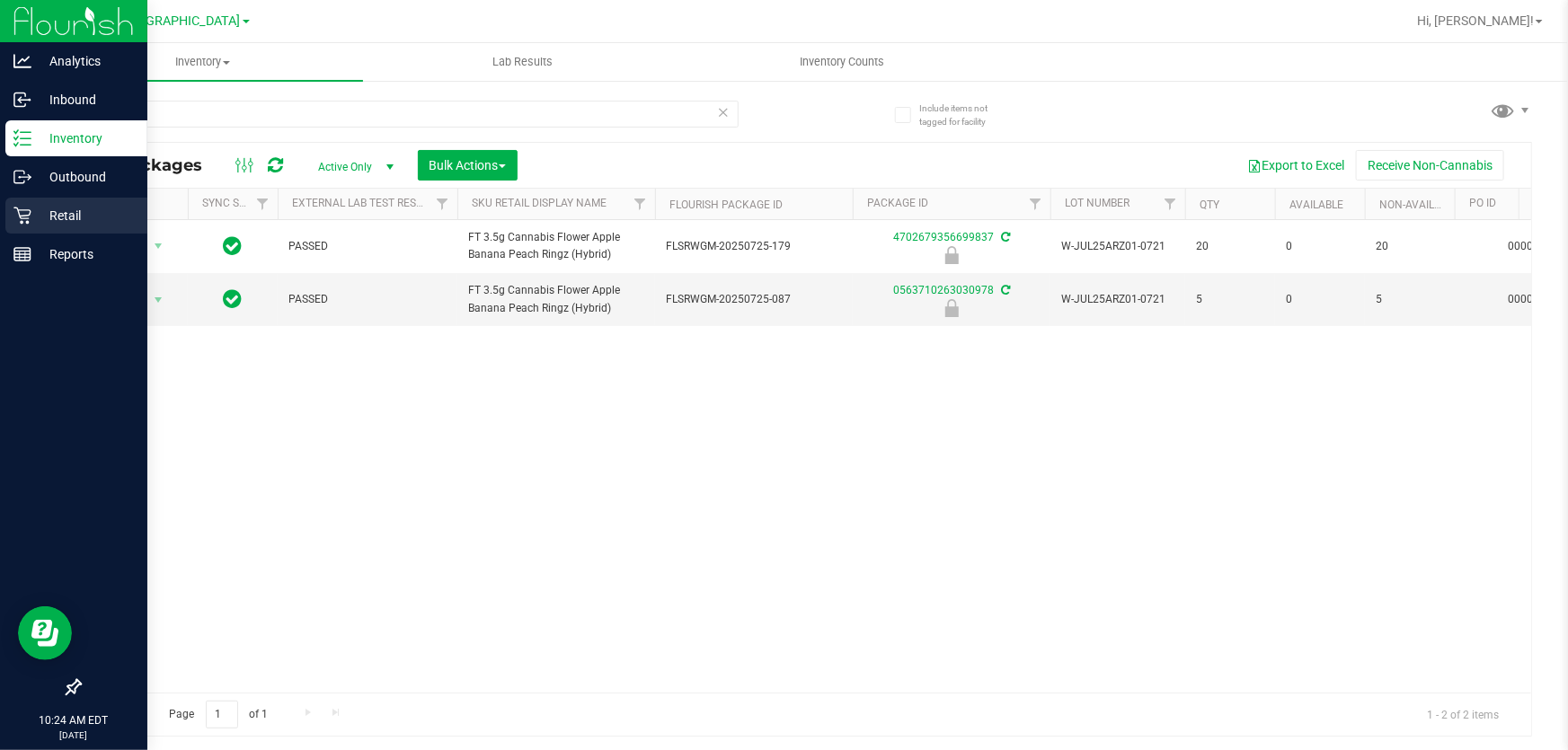
click at [27, 217] on icon at bounding box center [22, 216] width 17 height 17
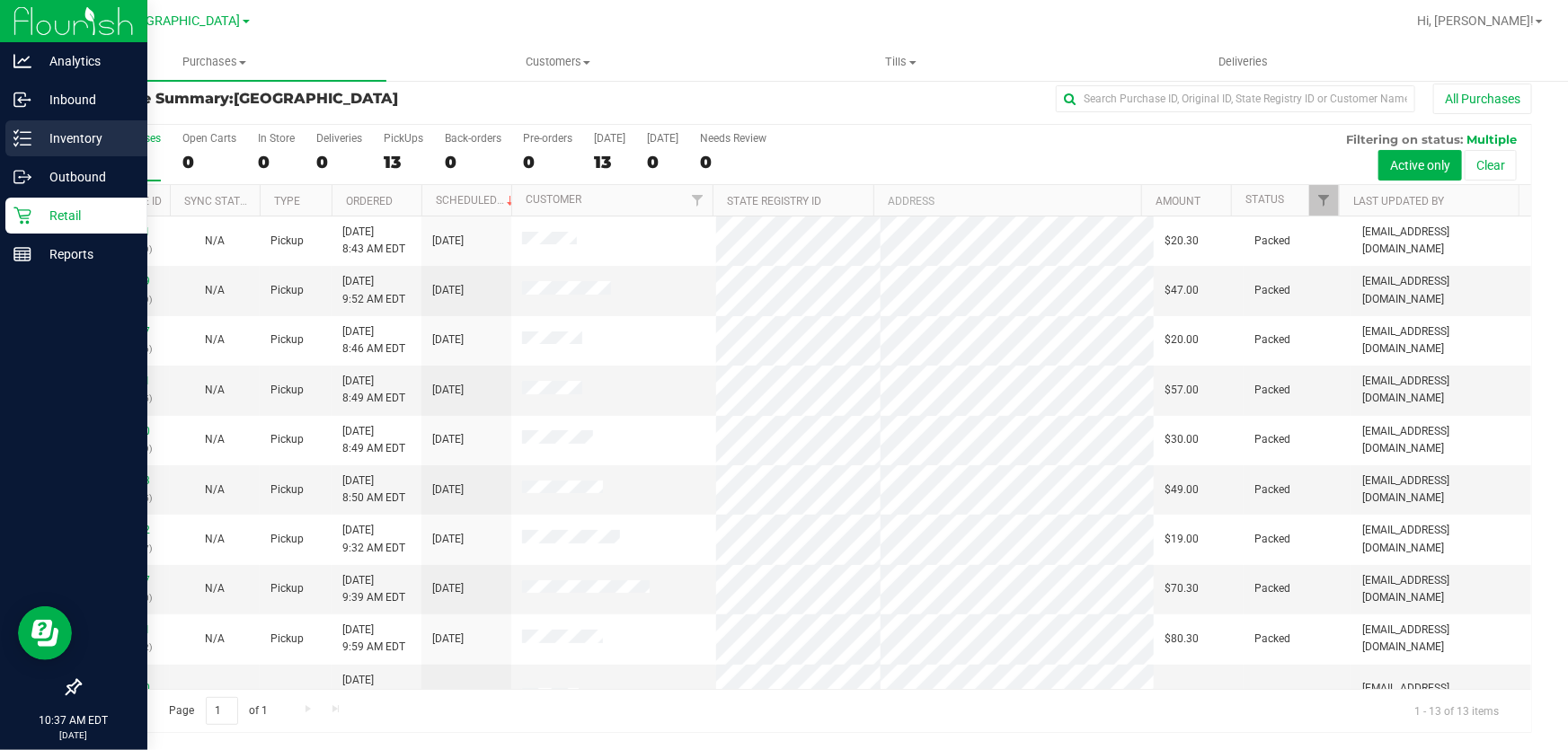
click at [39, 137] on p "Inventory" at bounding box center [84, 138] width 108 height 21
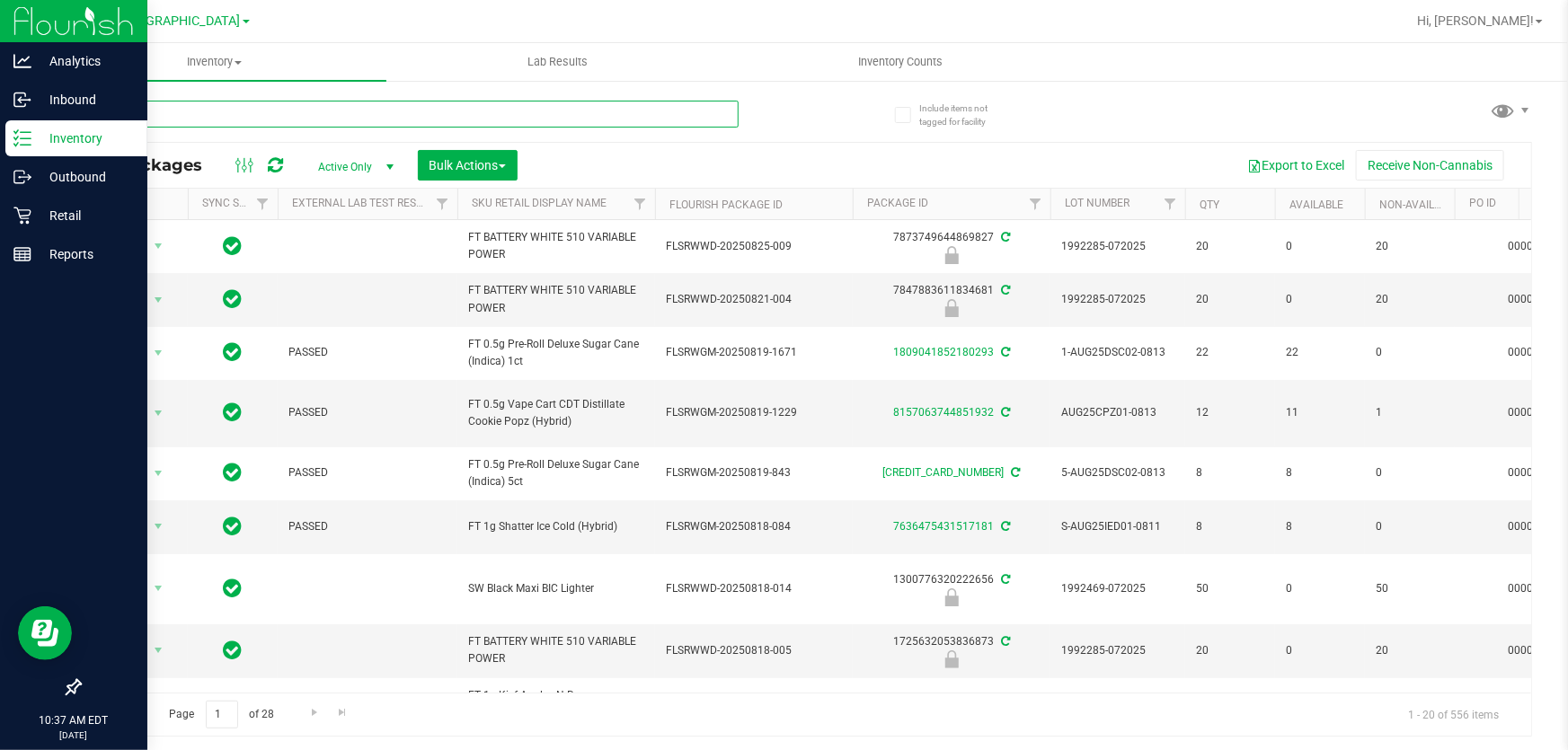
click at [270, 110] on input "text" at bounding box center [408, 114] width 660 height 27
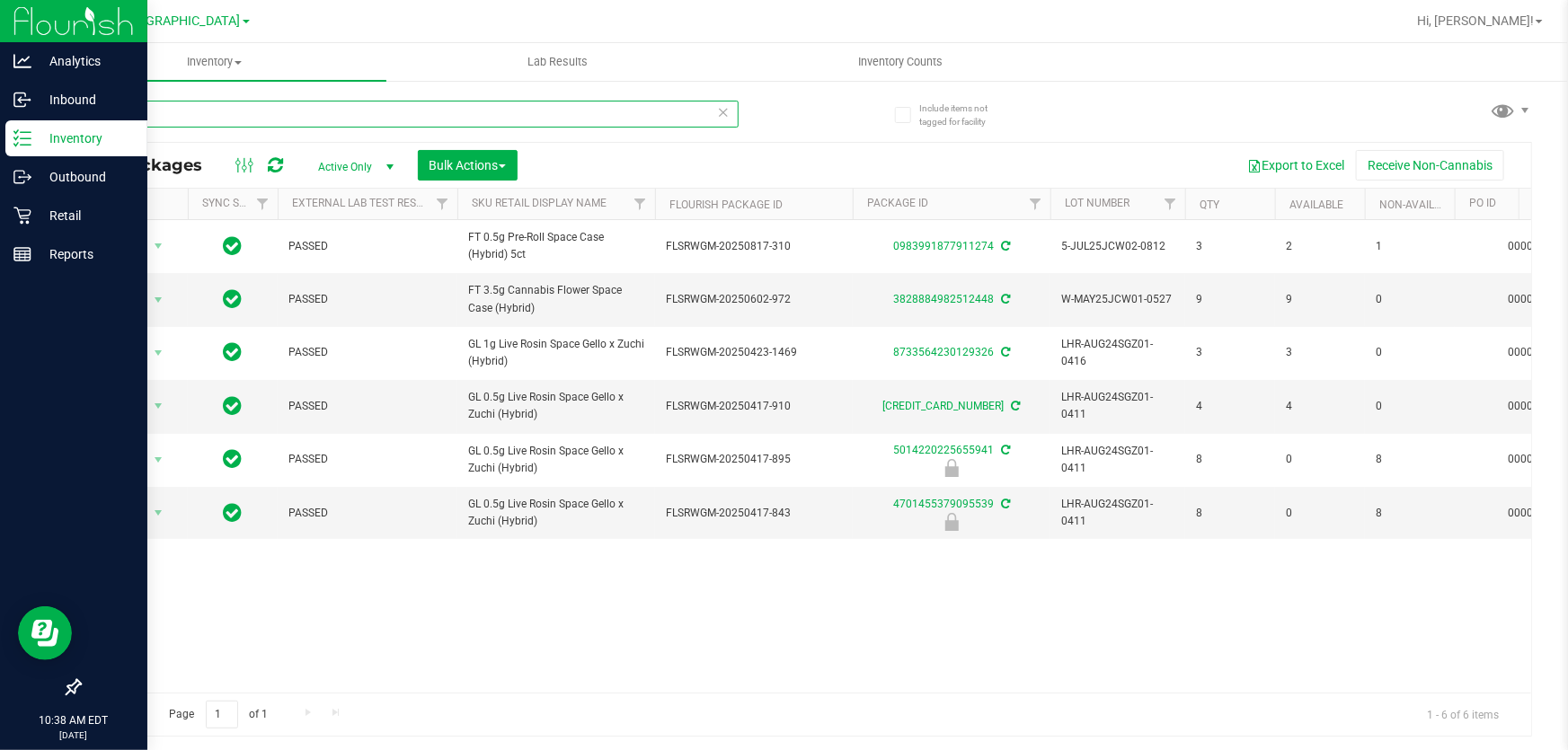
type input "space"
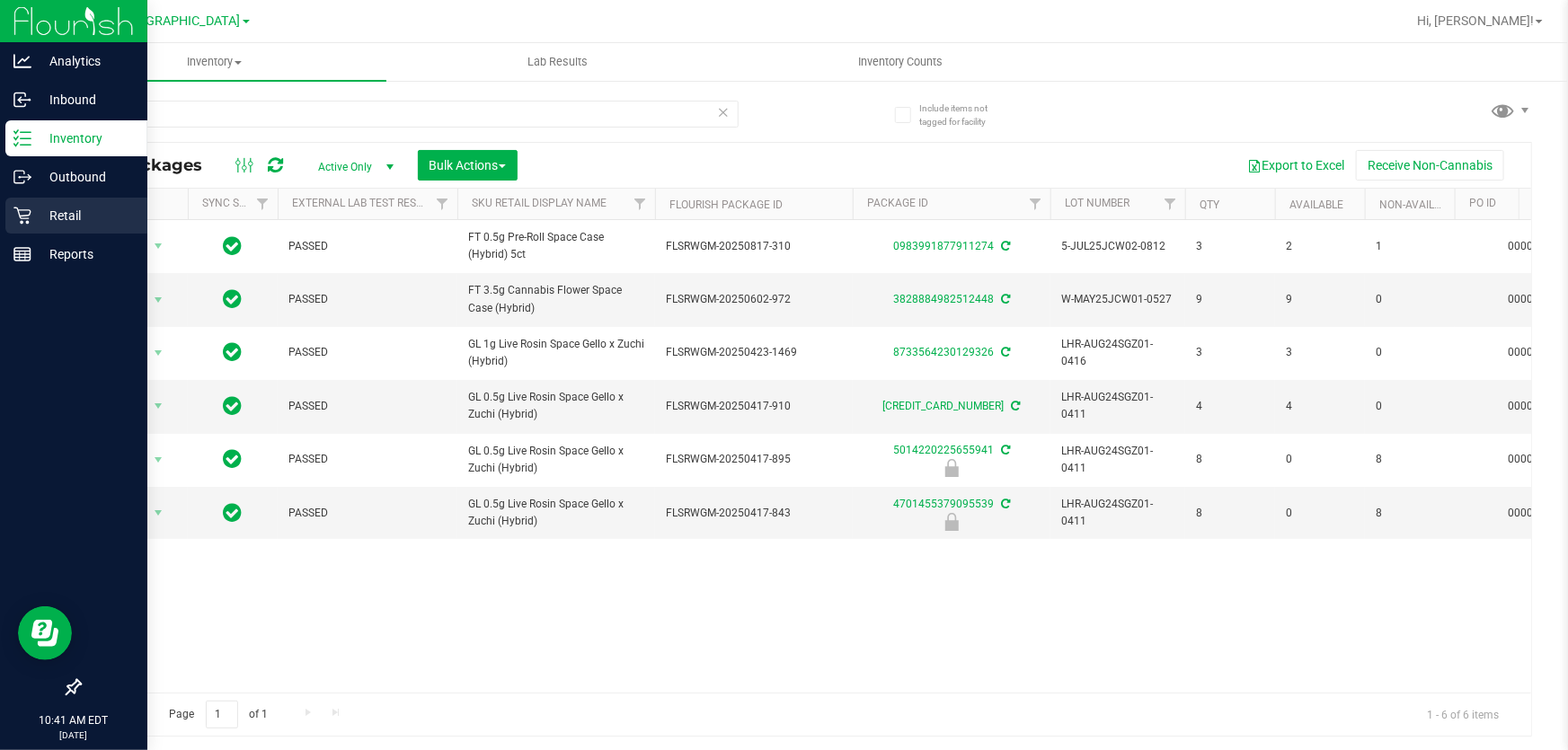
click at [75, 208] on p "Retail" at bounding box center [84, 215] width 108 height 21
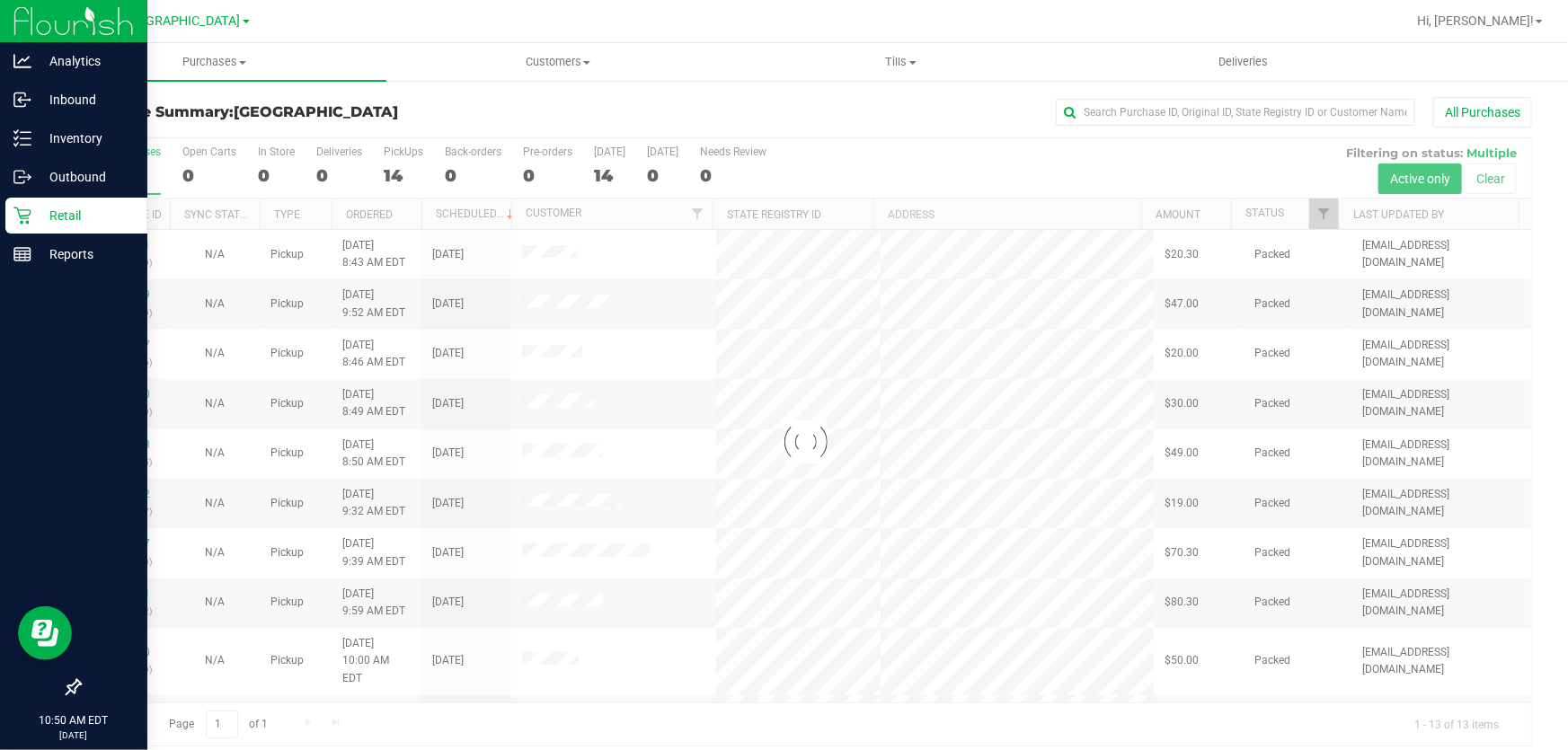
click at [58, 205] on p "Retail" at bounding box center [84, 215] width 108 height 21
